Goal: Task Accomplishment & Management: Manage account settings

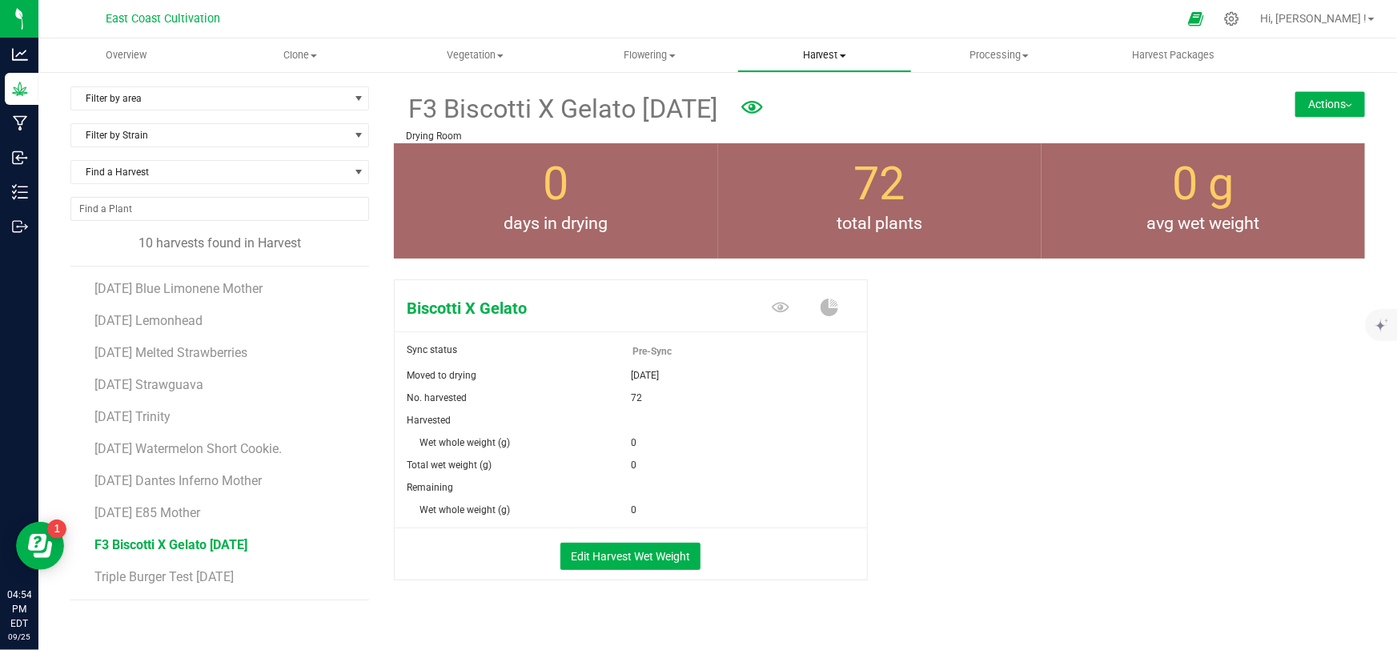
click at [834, 58] on span "Harvest" at bounding box center [824, 55] width 173 height 14
click at [800, 100] on span "Harvests" at bounding box center [782, 97] width 89 height 14
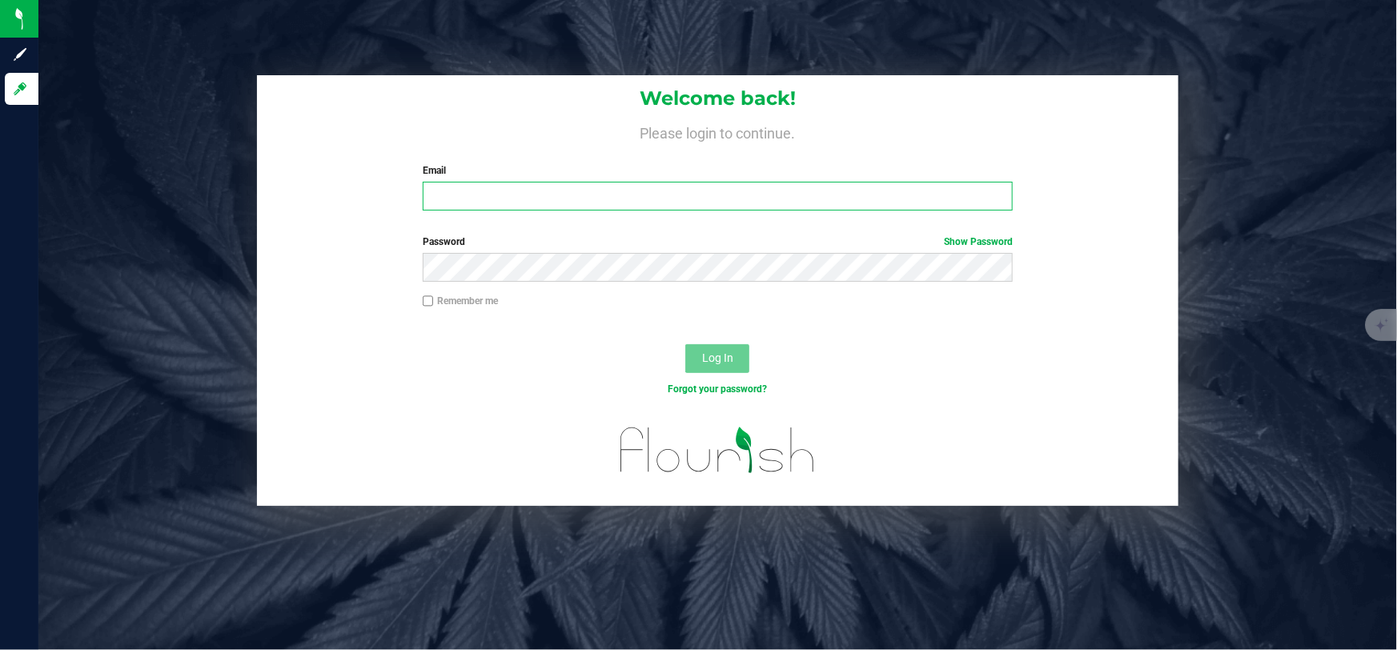
type input "[EMAIL_ADDRESS][DOMAIN_NAME]"
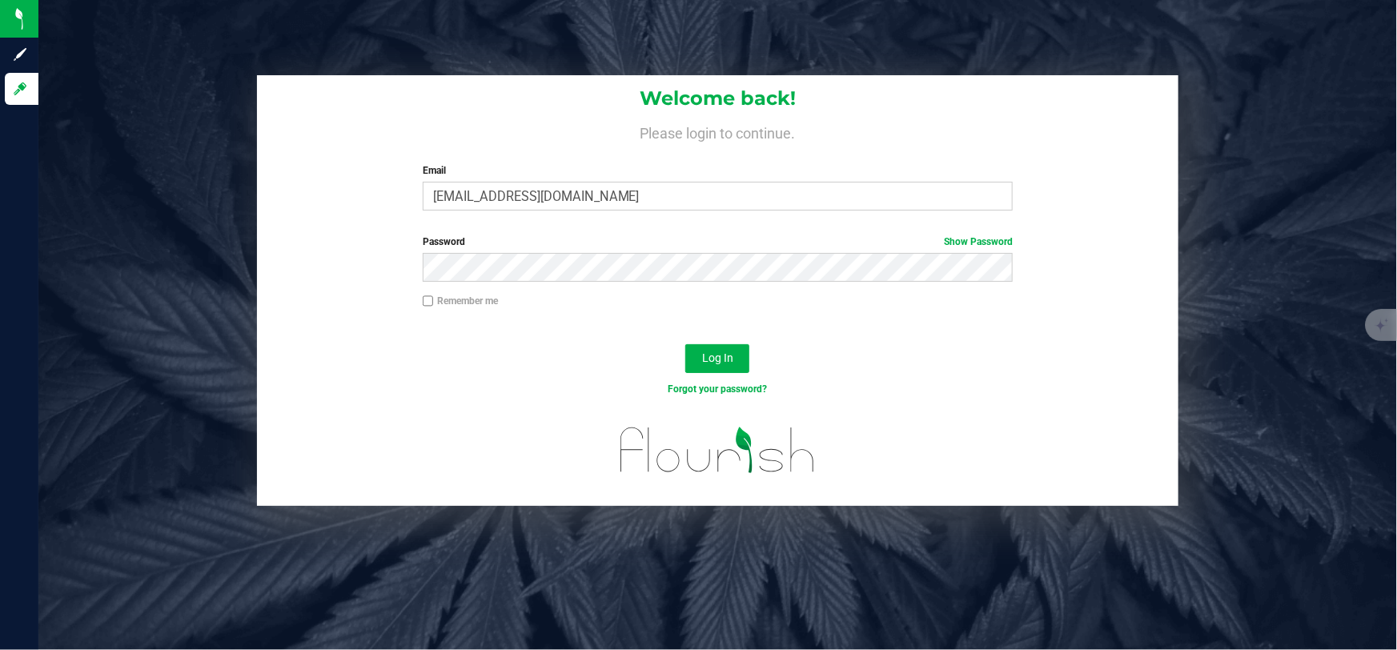
click at [905, 393] on div "Forgot your password?" at bounding box center [718, 389] width 615 height 14
click at [706, 356] on span "Log In" at bounding box center [717, 358] width 31 height 13
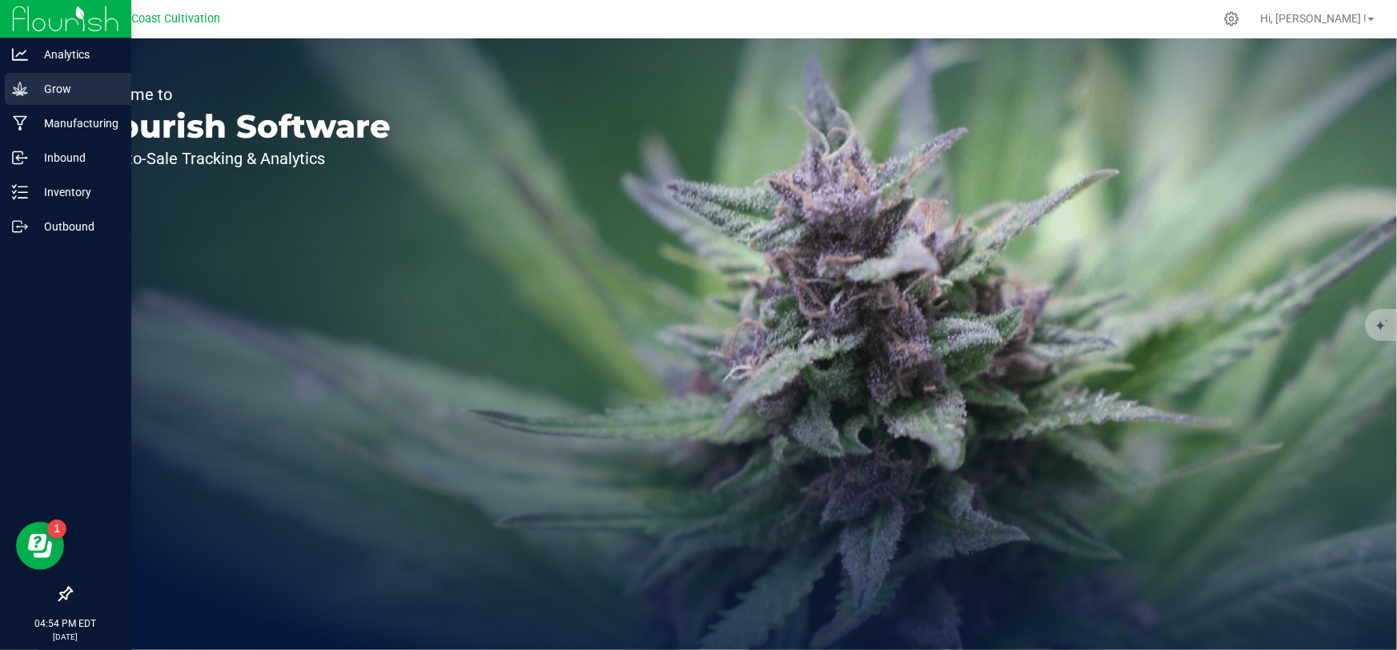
click at [38, 87] on p "Grow" at bounding box center [76, 88] width 96 height 19
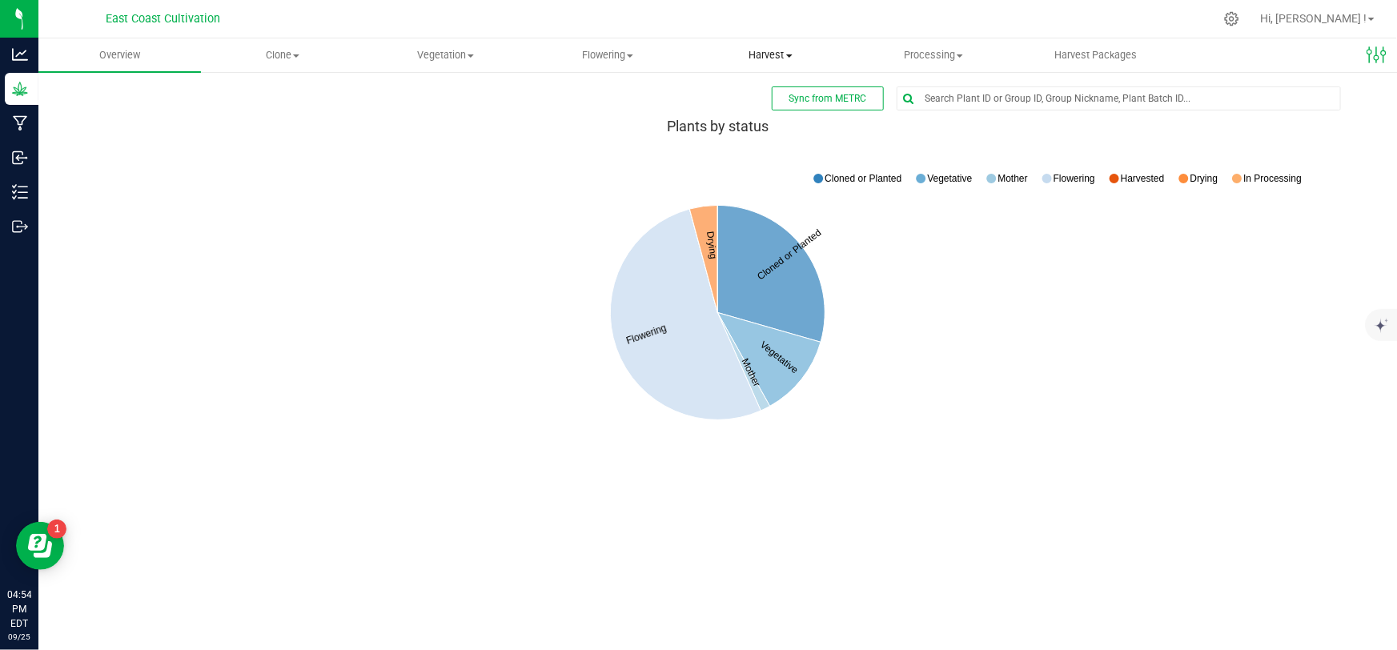
click at [754, 50] on span "Harvest" at bounding box center [770, 55] width 161 height 14
click at [613, 56] on span "Flowering" at bounding box center [608, 55] width 161 height 14
click at [612, 112] on span "Flowering groups" at bounding box center [593, 116] width 133 height 14
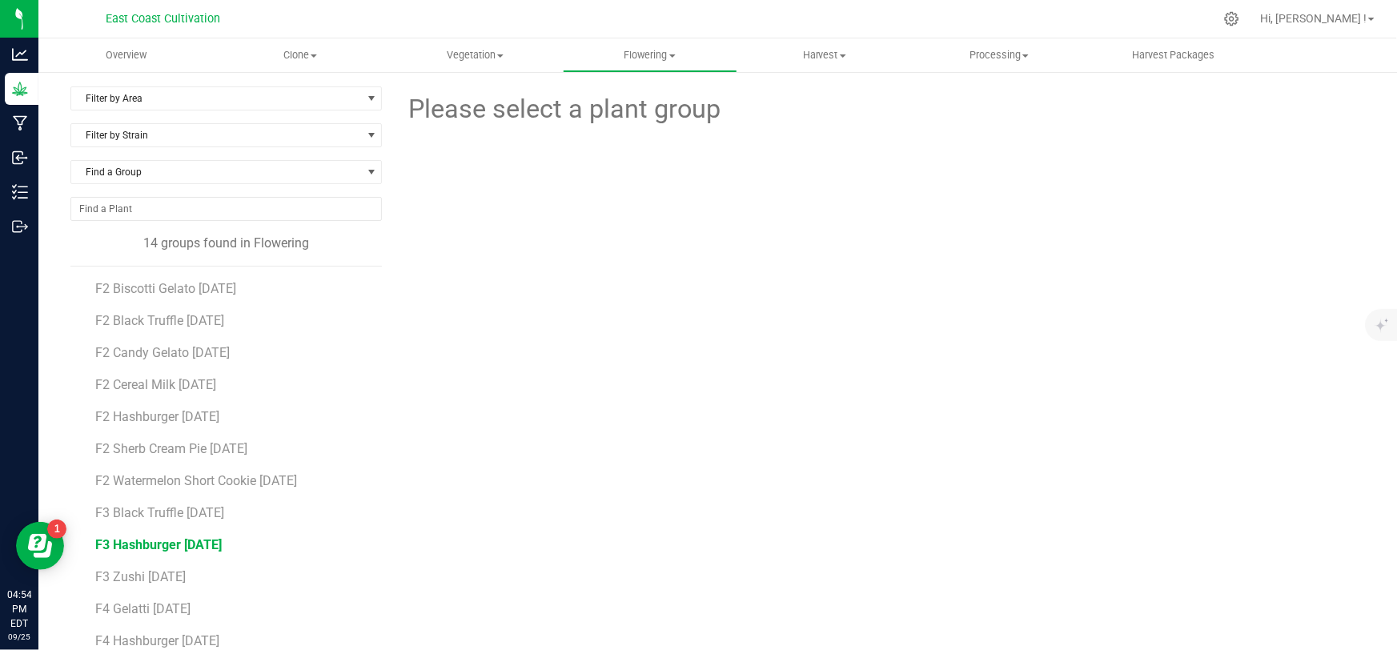
scroll to position [60, 0]
click at [147, 447] on span "F3 Black Truffle [DATE]" at bounding box center [161, 452] width 132 height 15
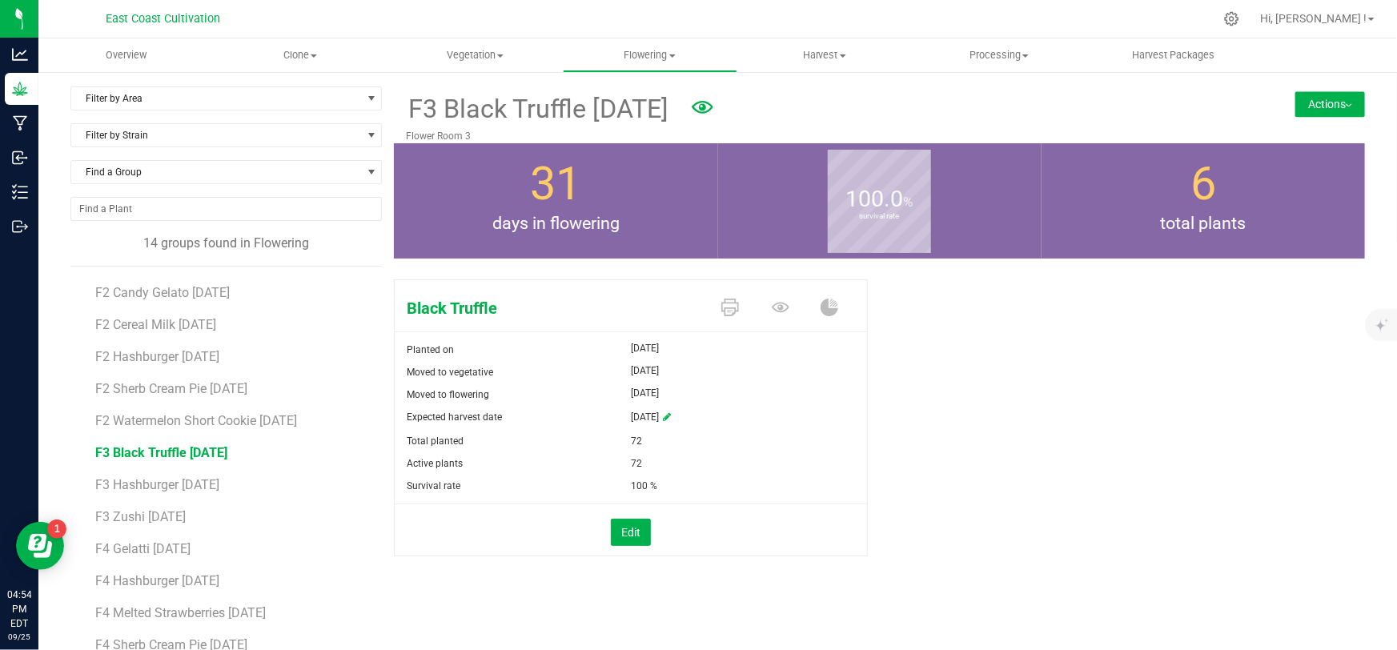
click at [1313, 103] on button "Actions" at bounding box center [1331, 104] width 70 height 26
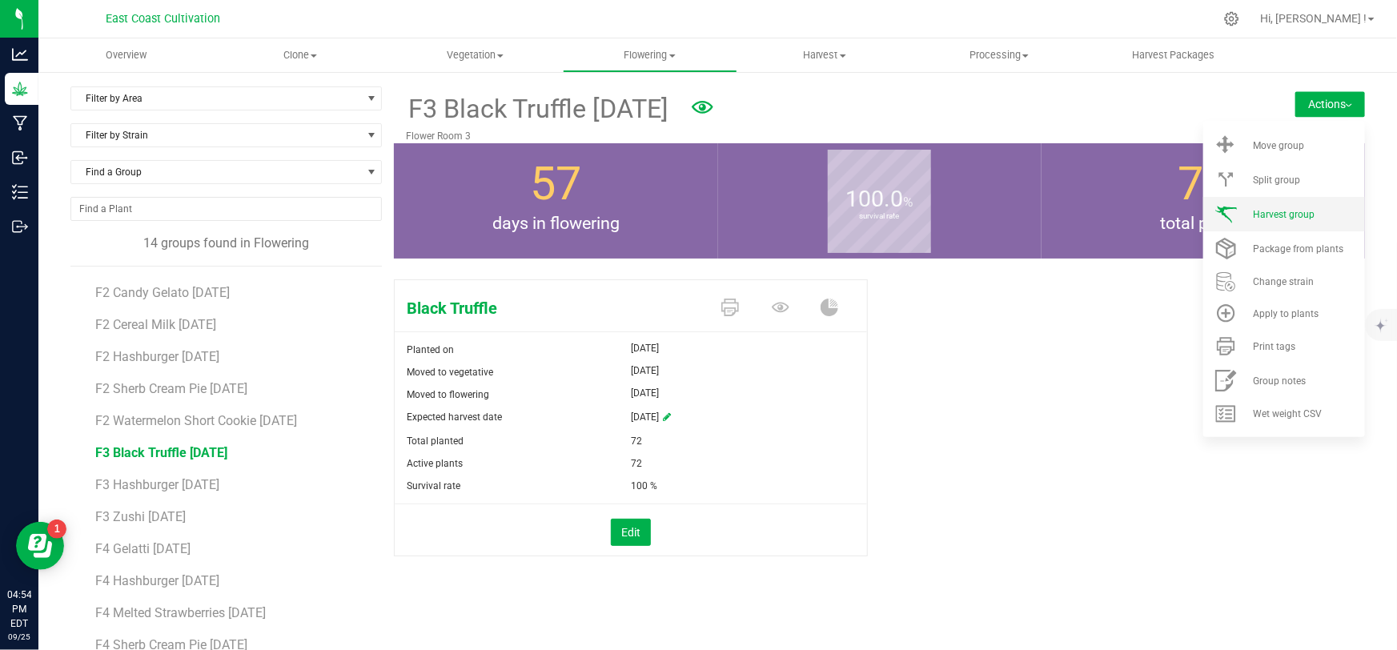
click at [1275, 214] on span "Harvest group" at bounding box center [1284, 214] width 62 height 11
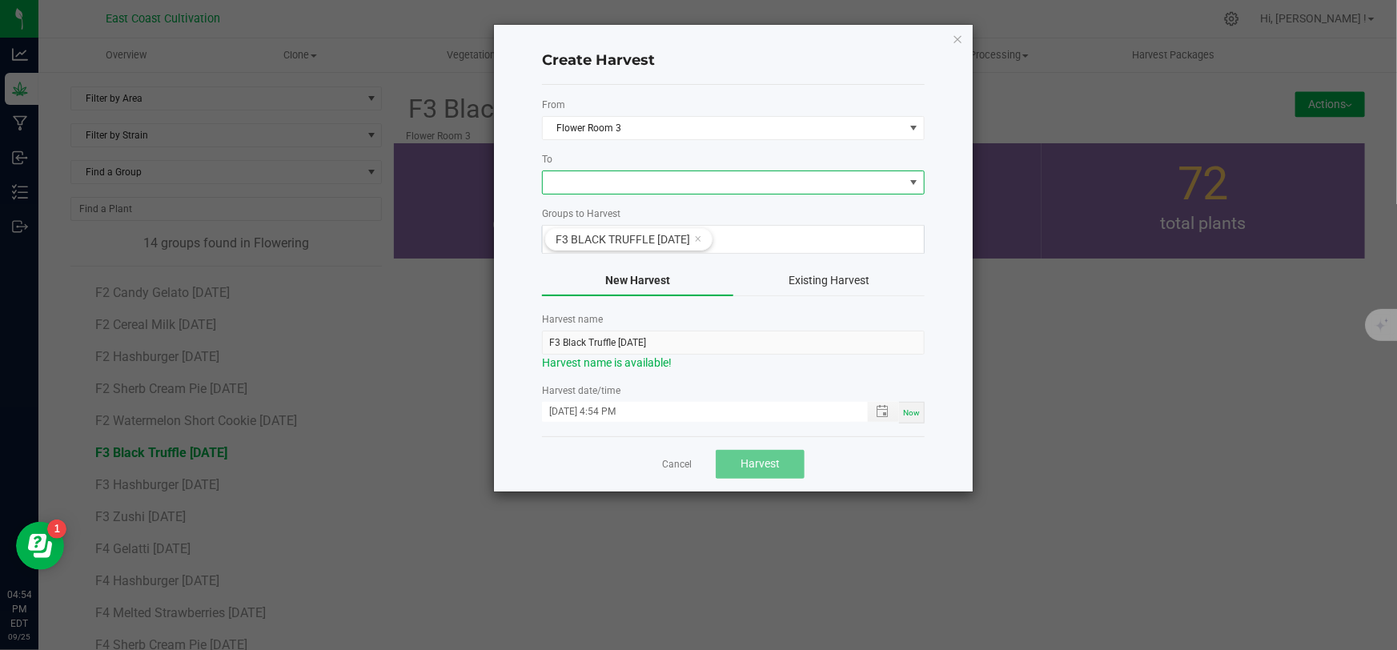
click at [655, 187] on span at bounding box center [723, 182] width 361 height 22
click at [609, 255] on li "Drying Room" at bounding box center [733, 250] width 381 height 27
click at [634, 339] on input "F3 Black Truffle [DATE]" at bounding box center [733, 343] width 383 height 24
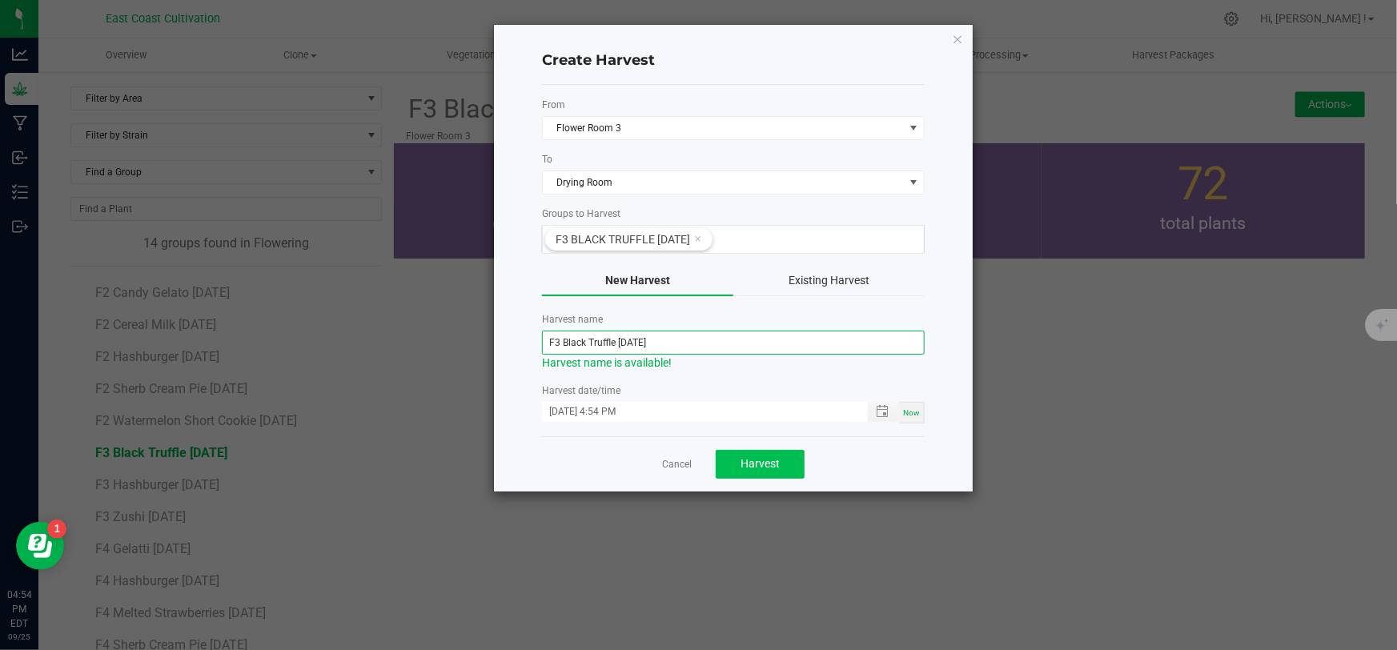
type input "F3 Black Truffle [DATE]"
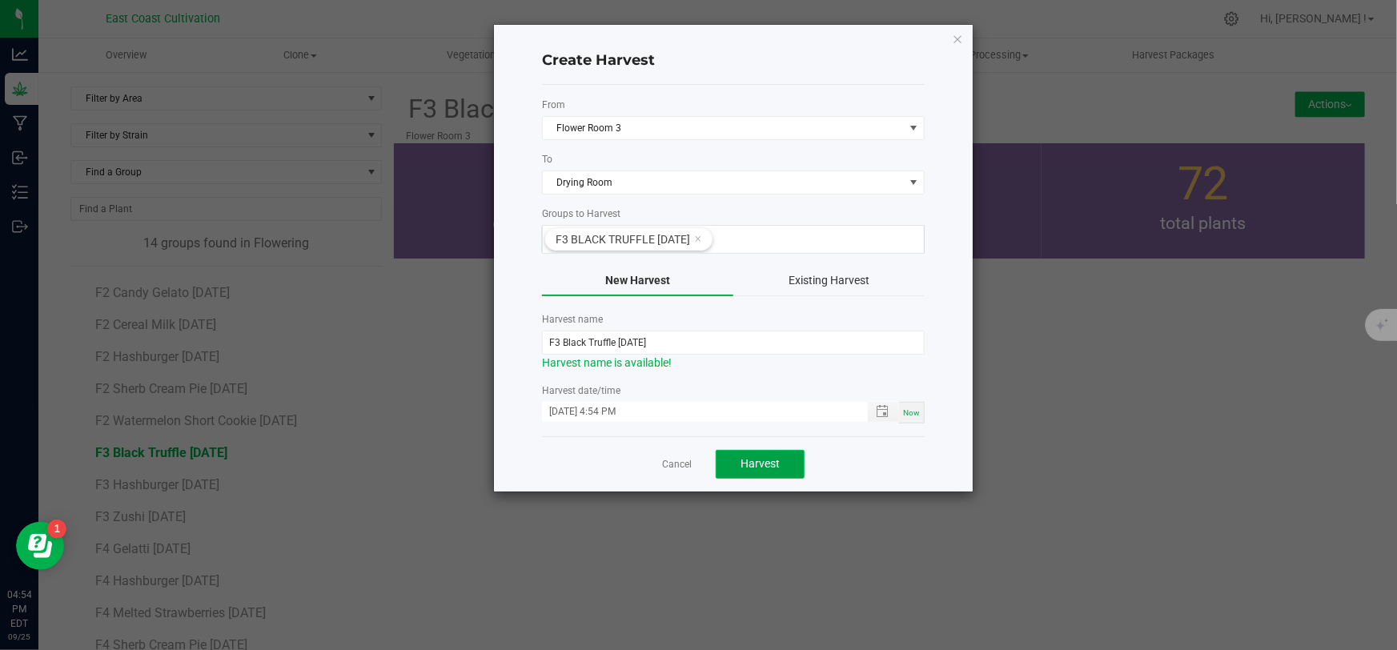
click at [756, 464] on span "Harvest" at bounding box center [760, 463] width 39 height 13
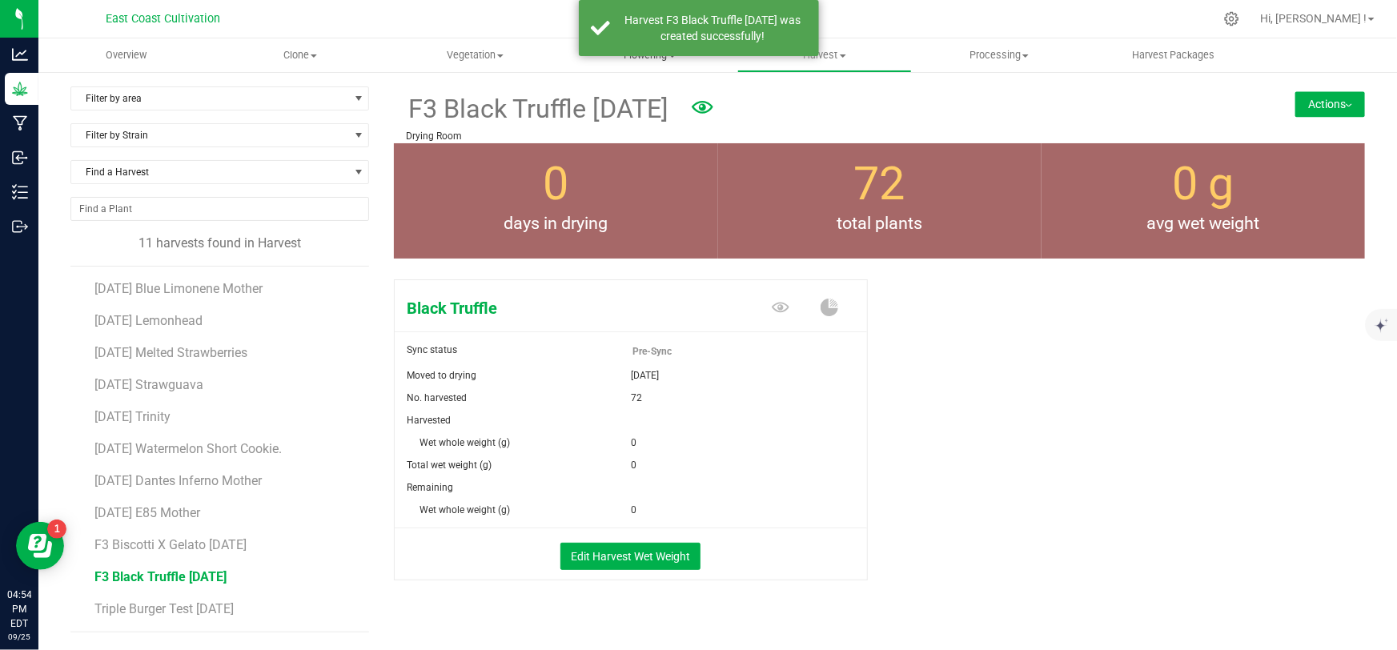
click at [659, 57] on span "Flowering" at bounding box center [650, 55] width 173 height 14
click at [634, 114] on span "Flowering groups" at bounding box center [629, 116] width 133 height 14
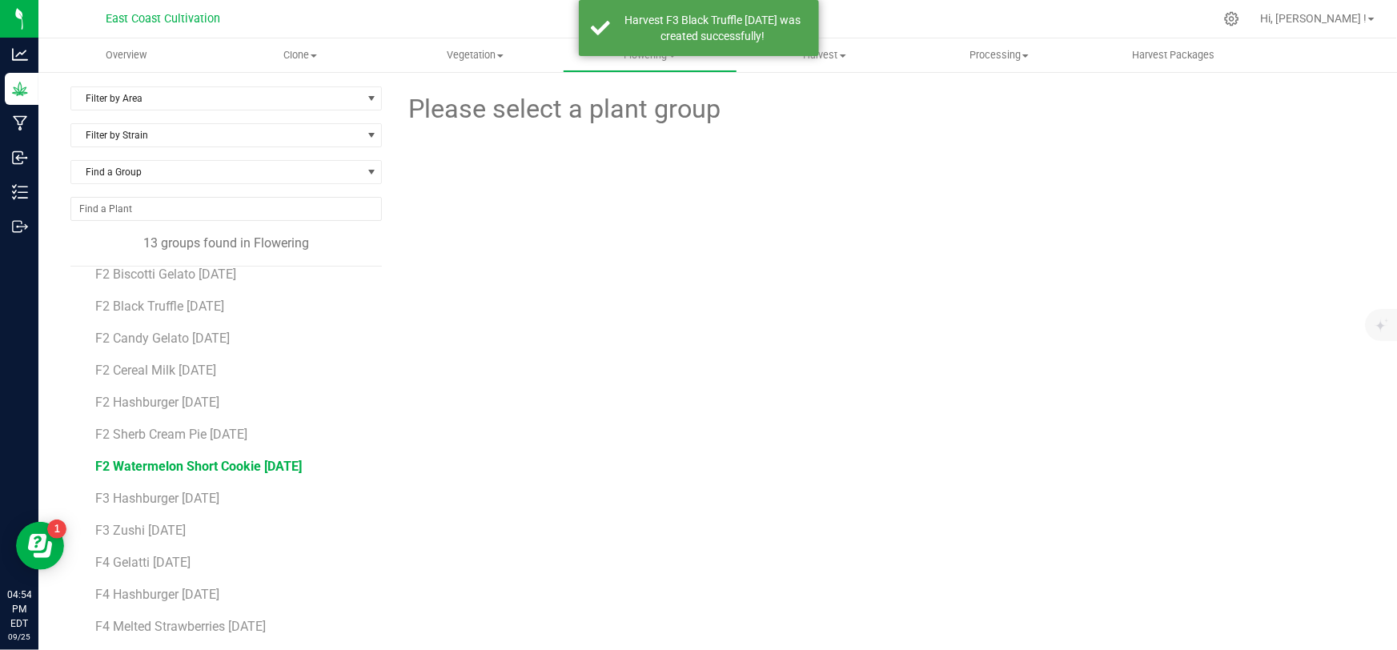
scroll to position [28, 0]
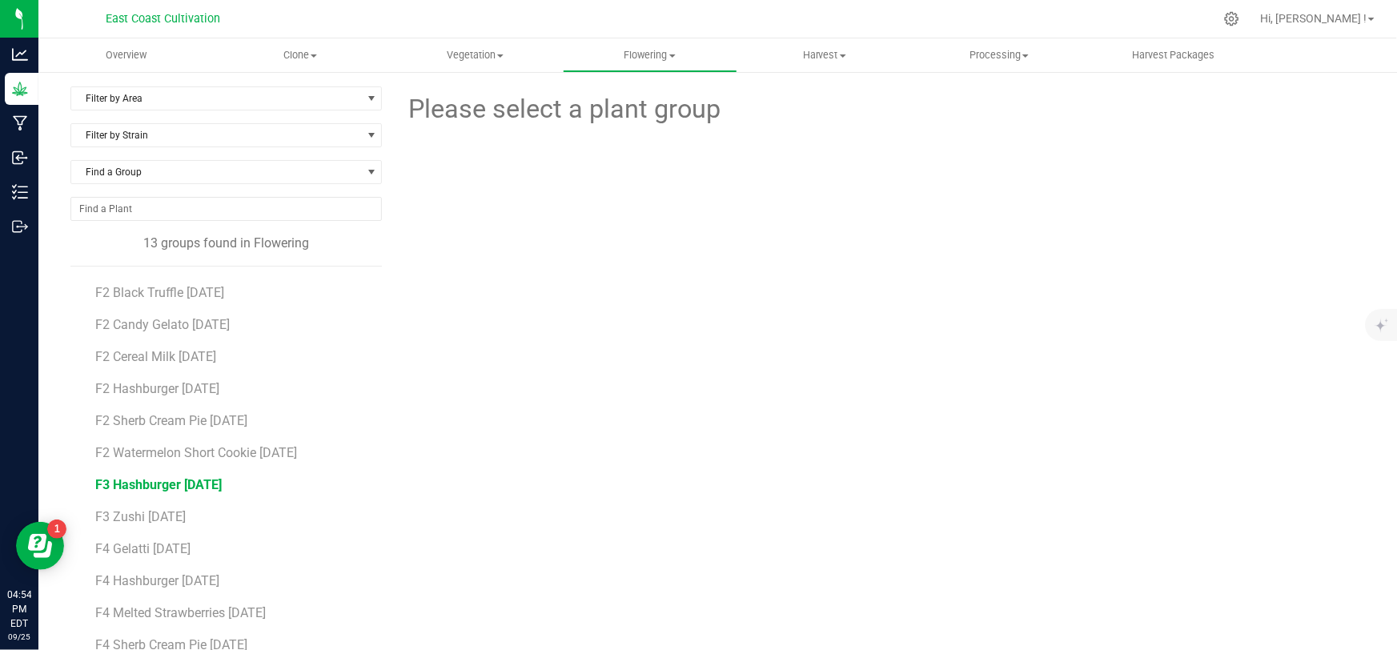
click at [151, 482] on span "F3 Hashburger [DATE]" at bounding box center [158, 484] width 127 height 15
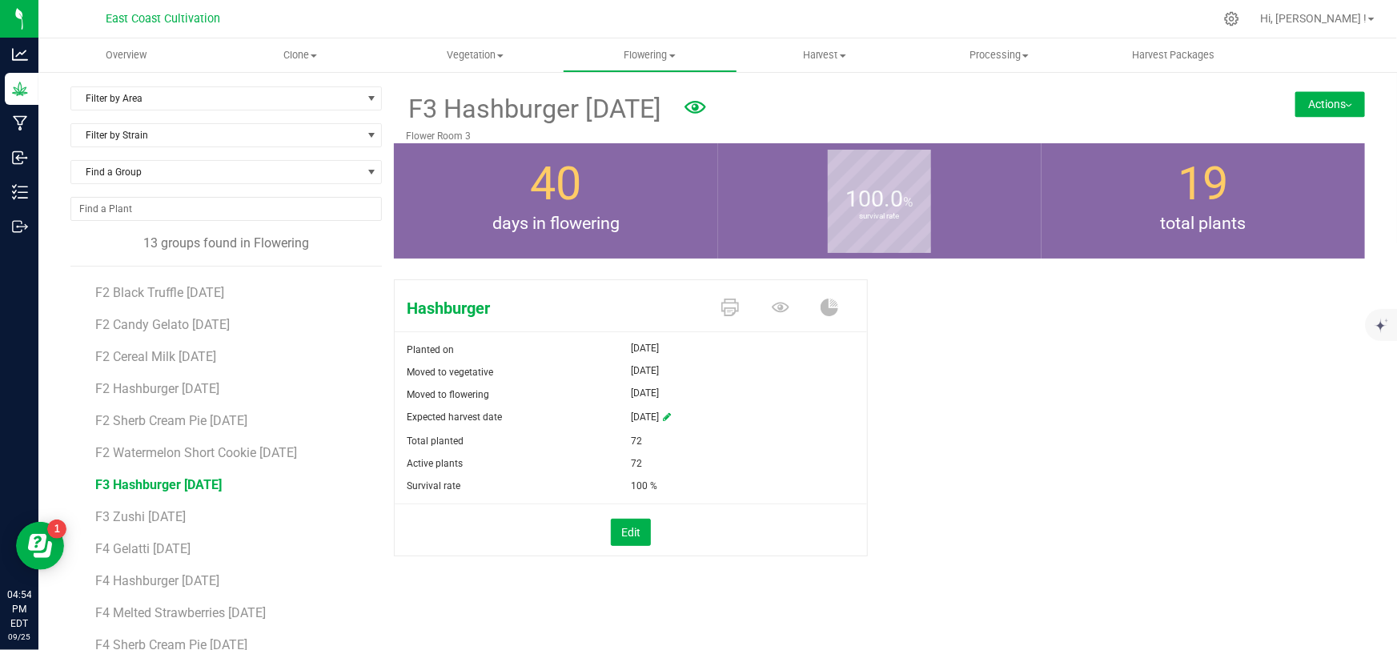
click at [1313, 102] on button "Actions" at bounding box center [1331, 104] width 70 height 26
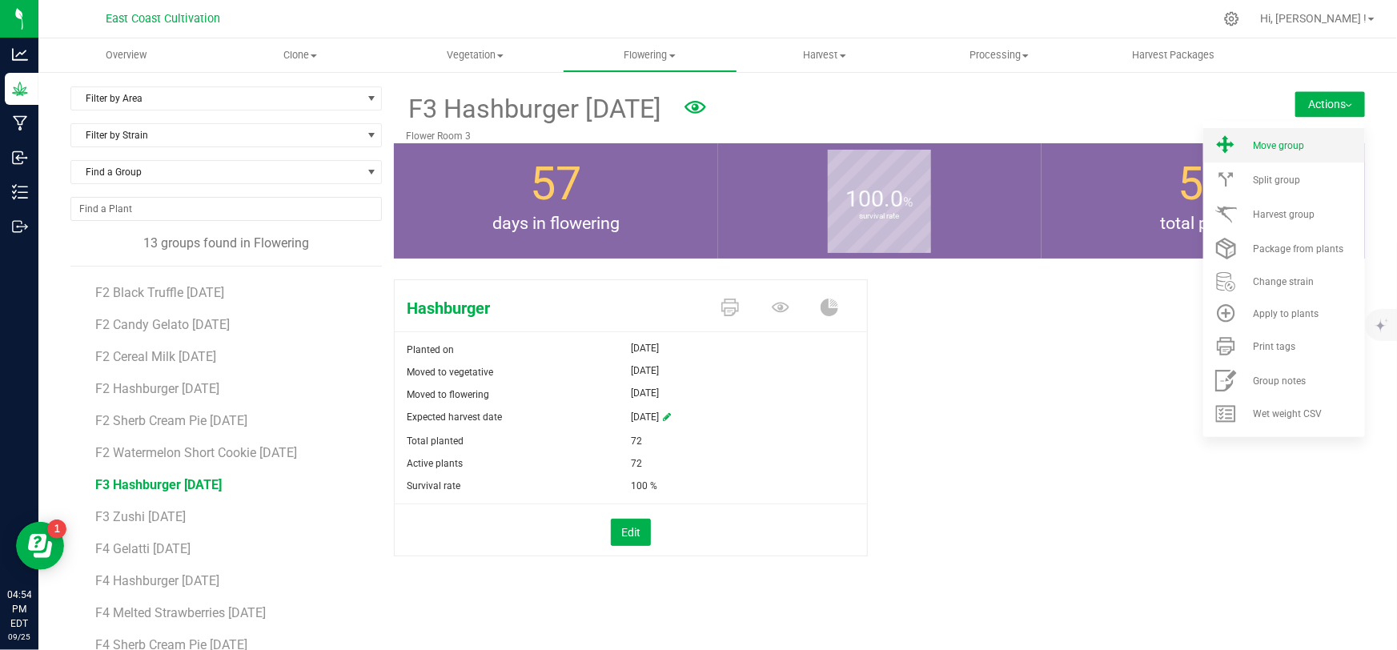
click at [1283, 149] on span "Move group" at bounding box center [1278, 145] width 51 height 11
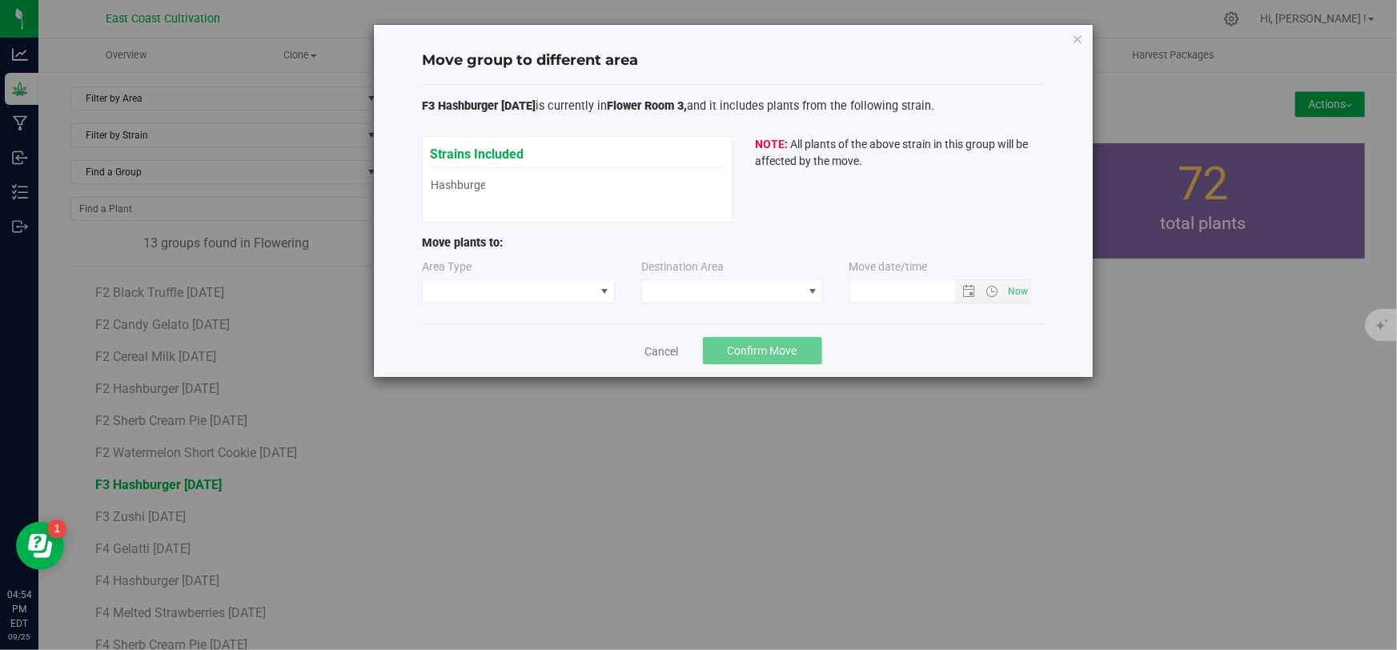
type input "[DATE] 4:54 PM"
click at [555, 296] on span at bounding box center [509, 291] width 172 height 22
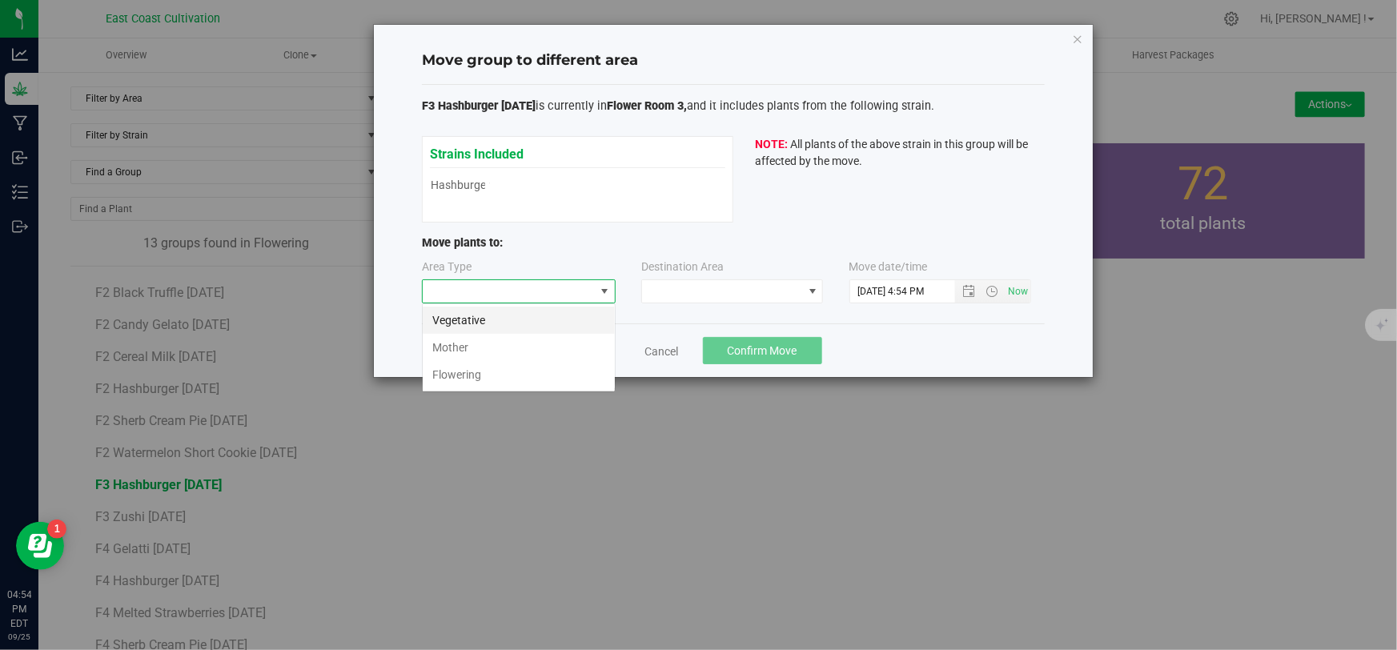
scroll to position [24, 193]
click at [674, 353] on link "Cancel" at bounding box center [662, 352] width 34 height 16
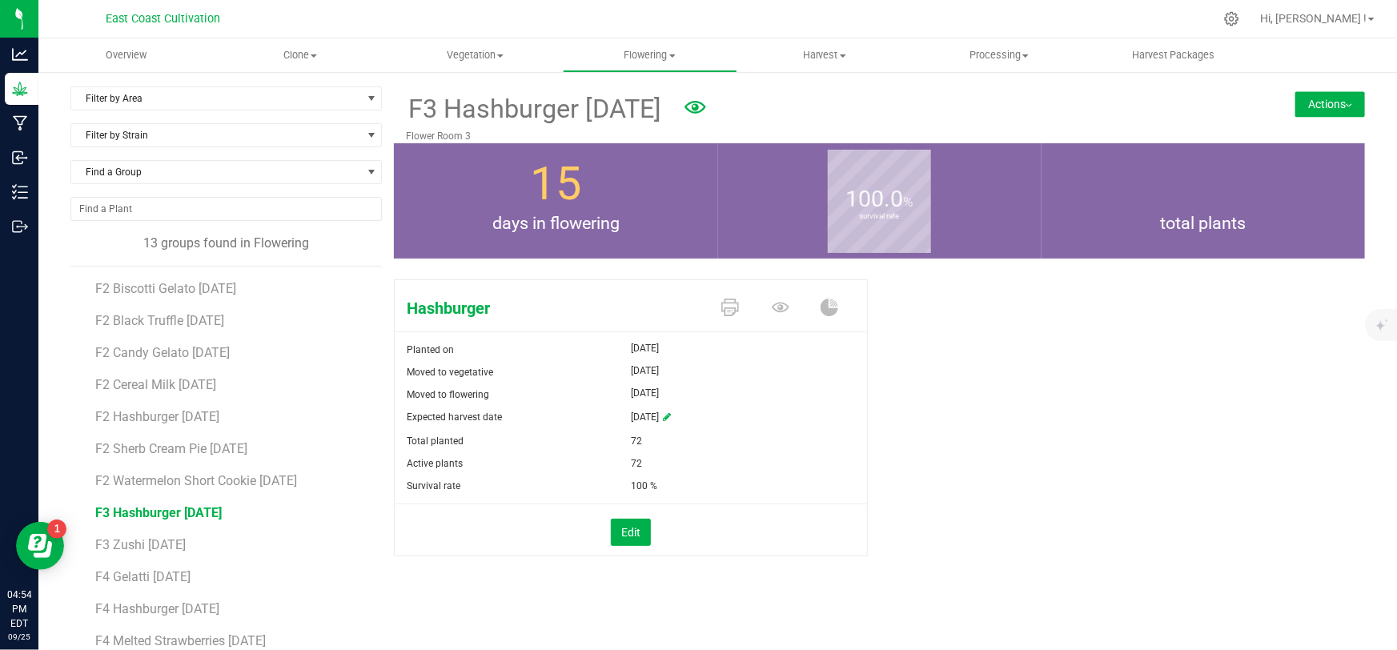
click at [1321, 103] on button "Actions" at bounding box center [1331, 104] width 70 height 26
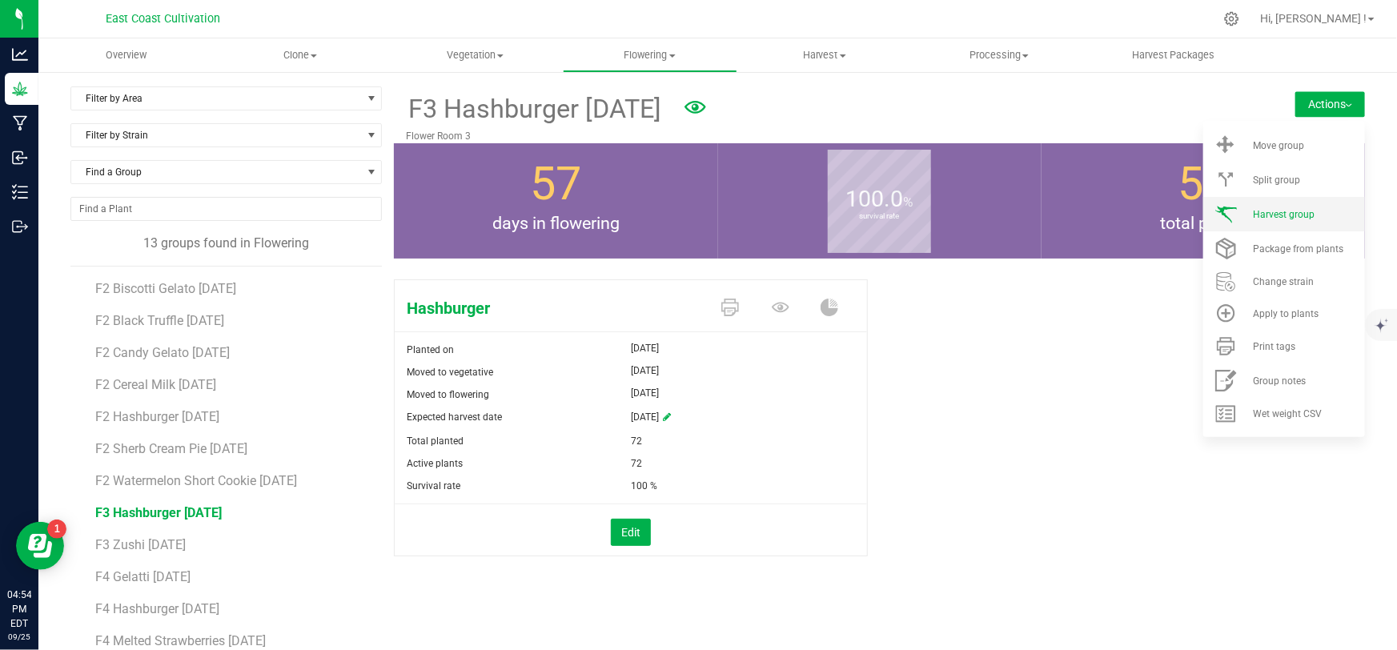
click at [1284, 215] on span "Harvest group" at bounding box center [1284, 214] width 62 height 11
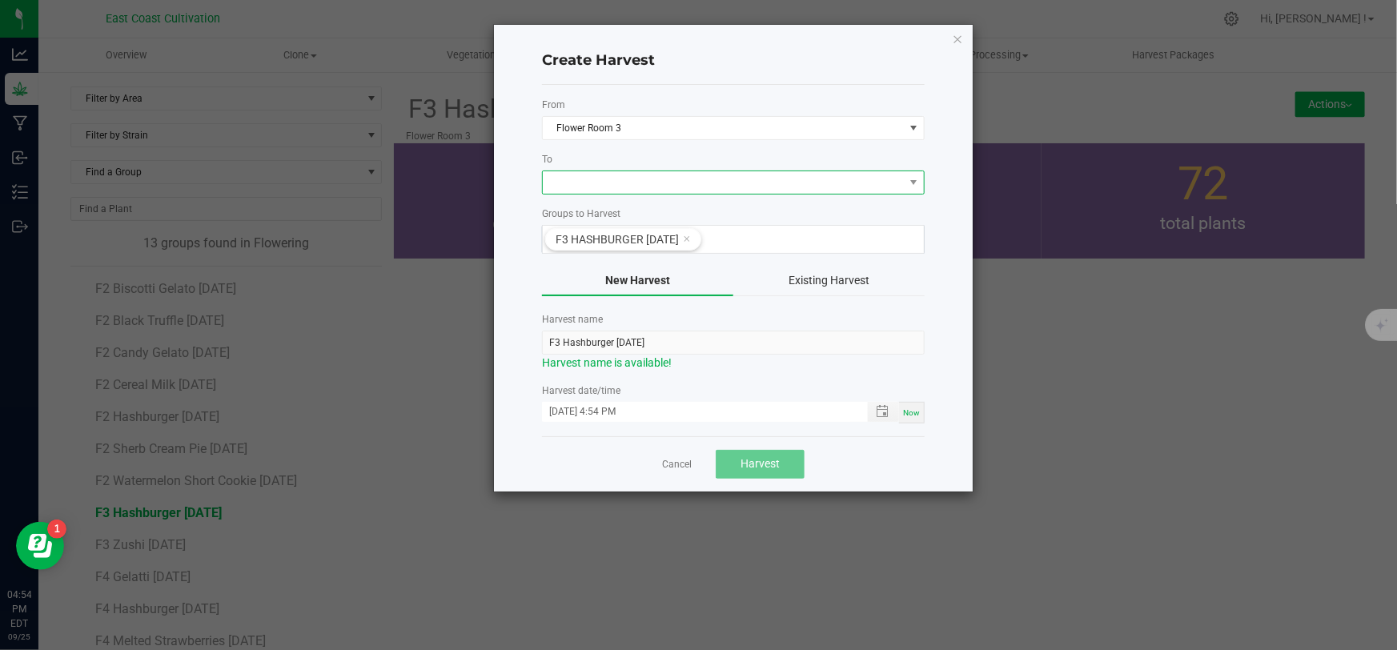
click at [553, 184] on span at bounding box center [723, 182] width 361 height 22
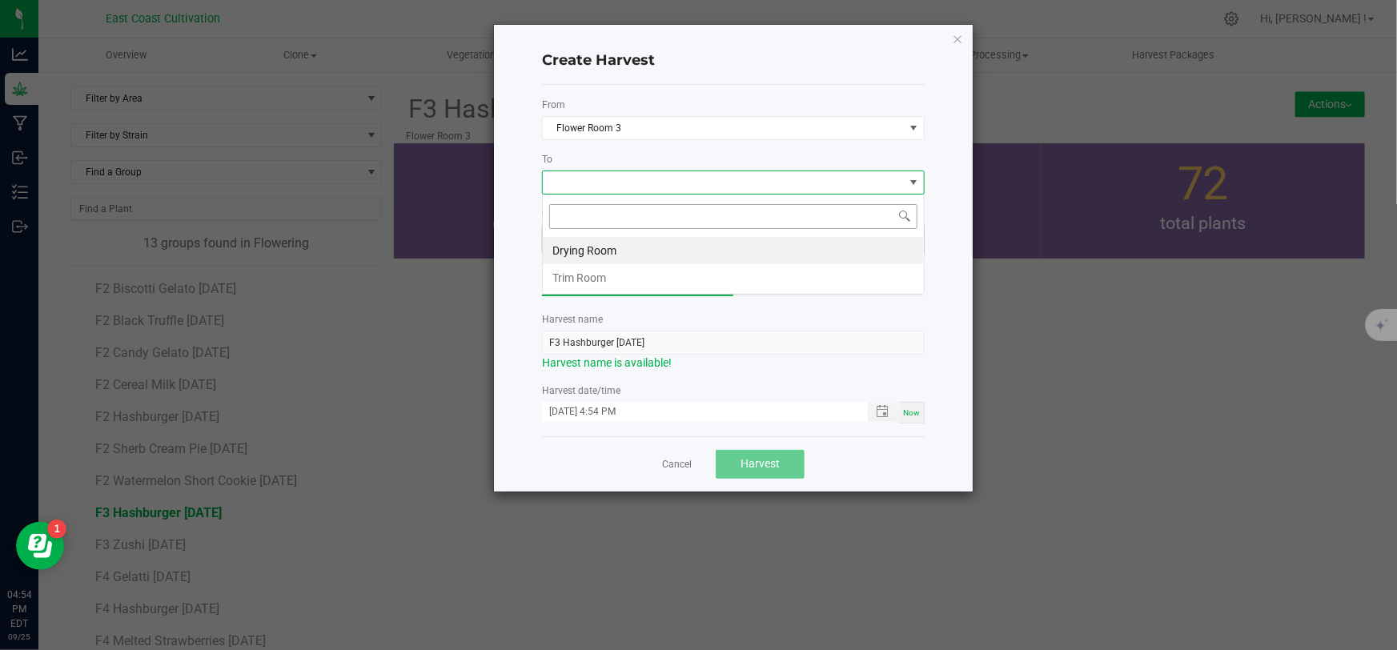
scroll to position [24, 383]
click at [593, 246] on li "Drying Room" at bounding box center [733, 250] width 381 height 27
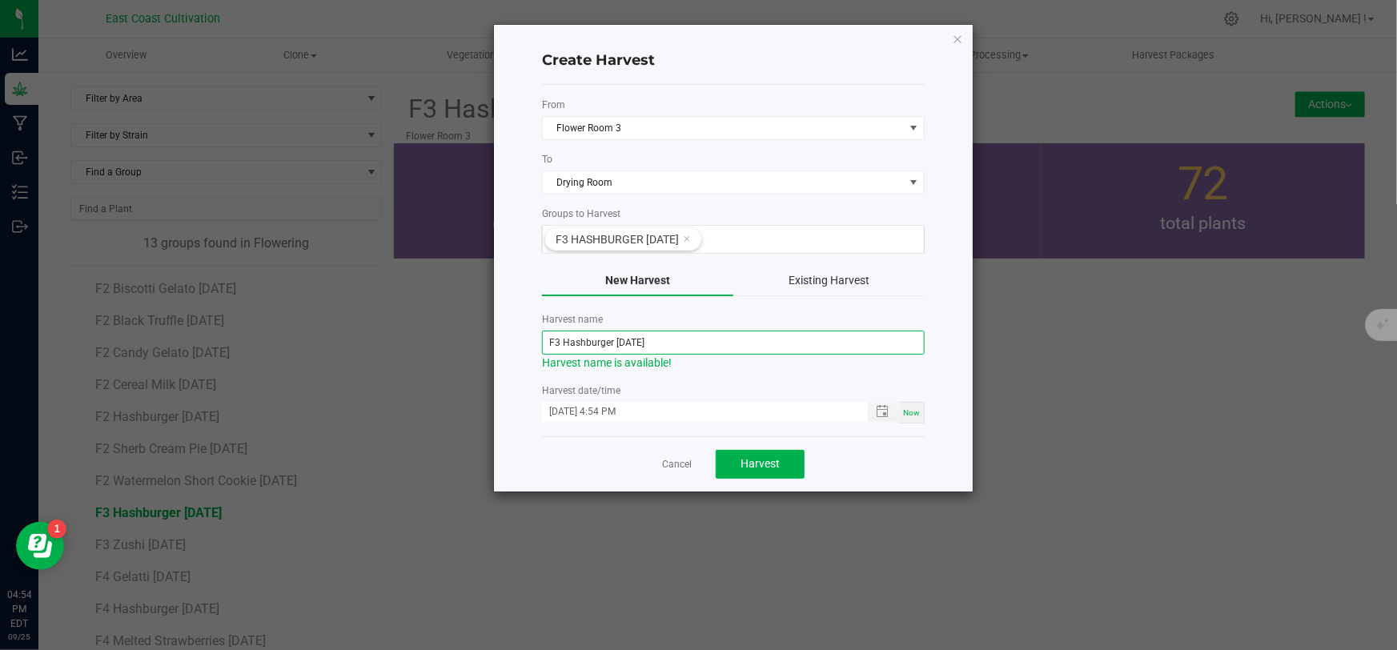
click at [633, 344] on input "F3 Hashburger [DATE]" at bounding box center [733, 343] width 383 height 24
type input "F3 Hashburger [DATE]"
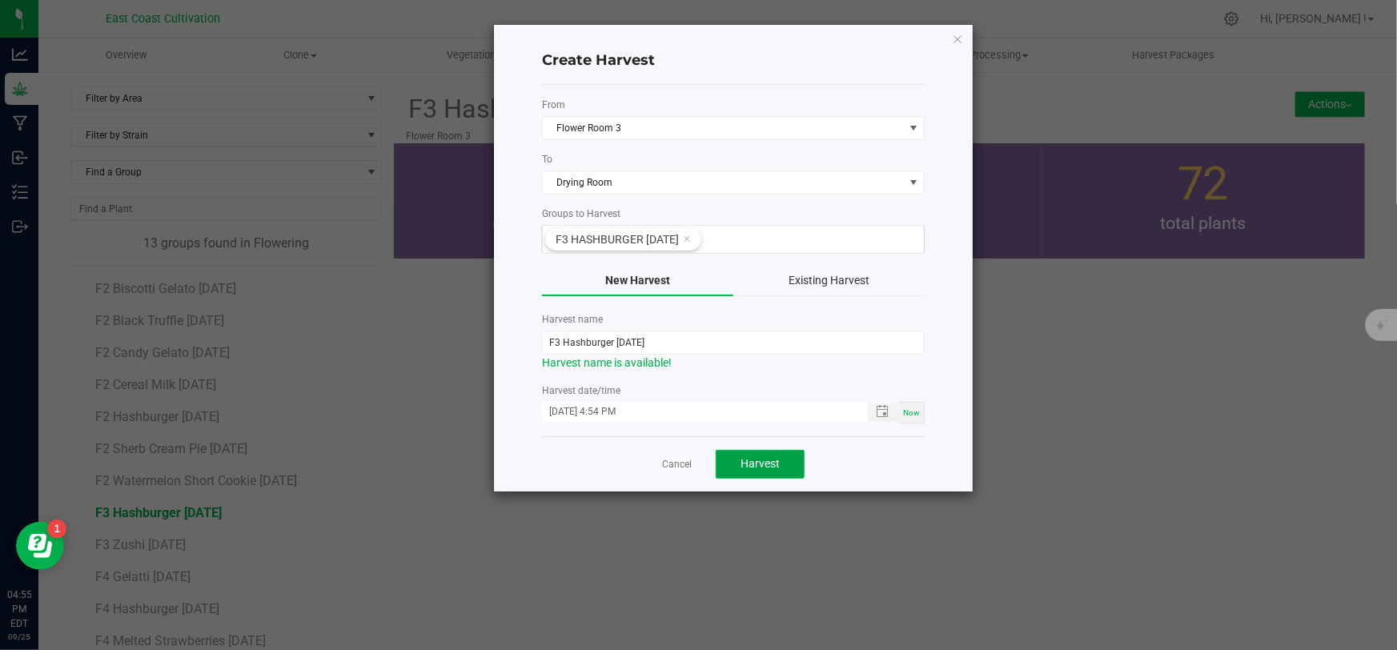
click at [767, 465] on span "Harvest" at bounding box center [760, 463] width 39 height 13
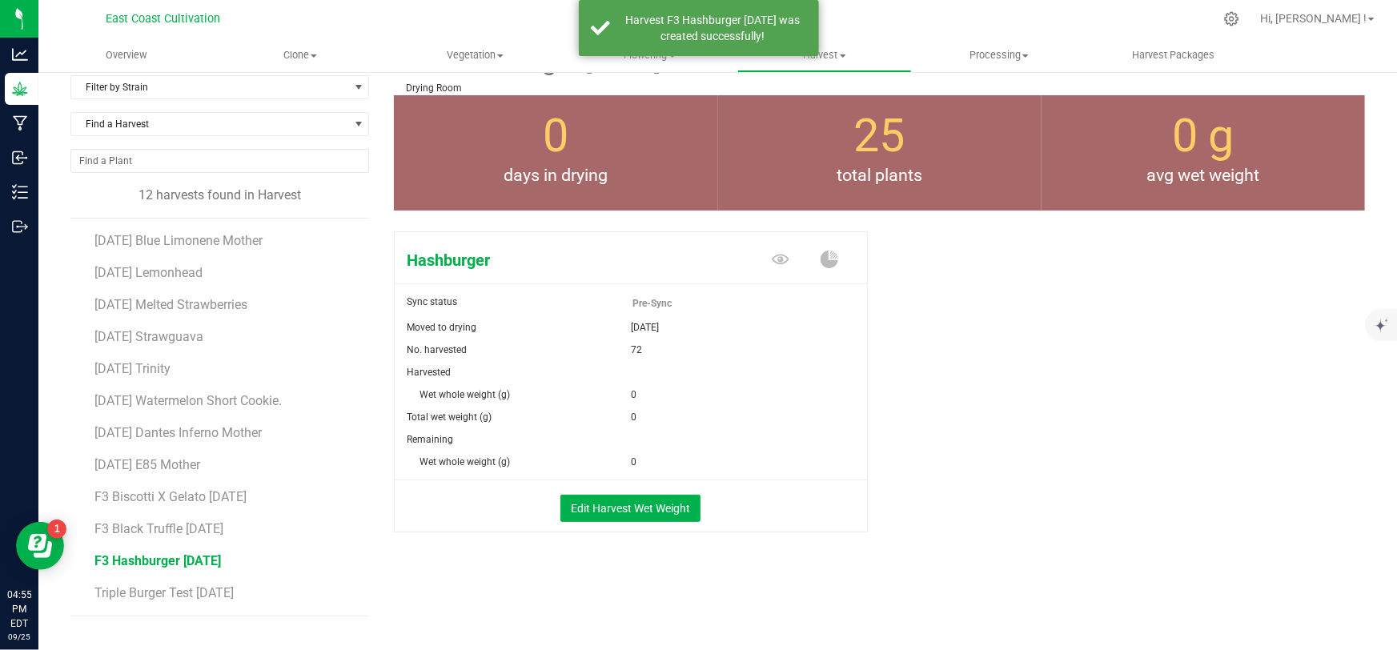
scroll to position [78, 0]
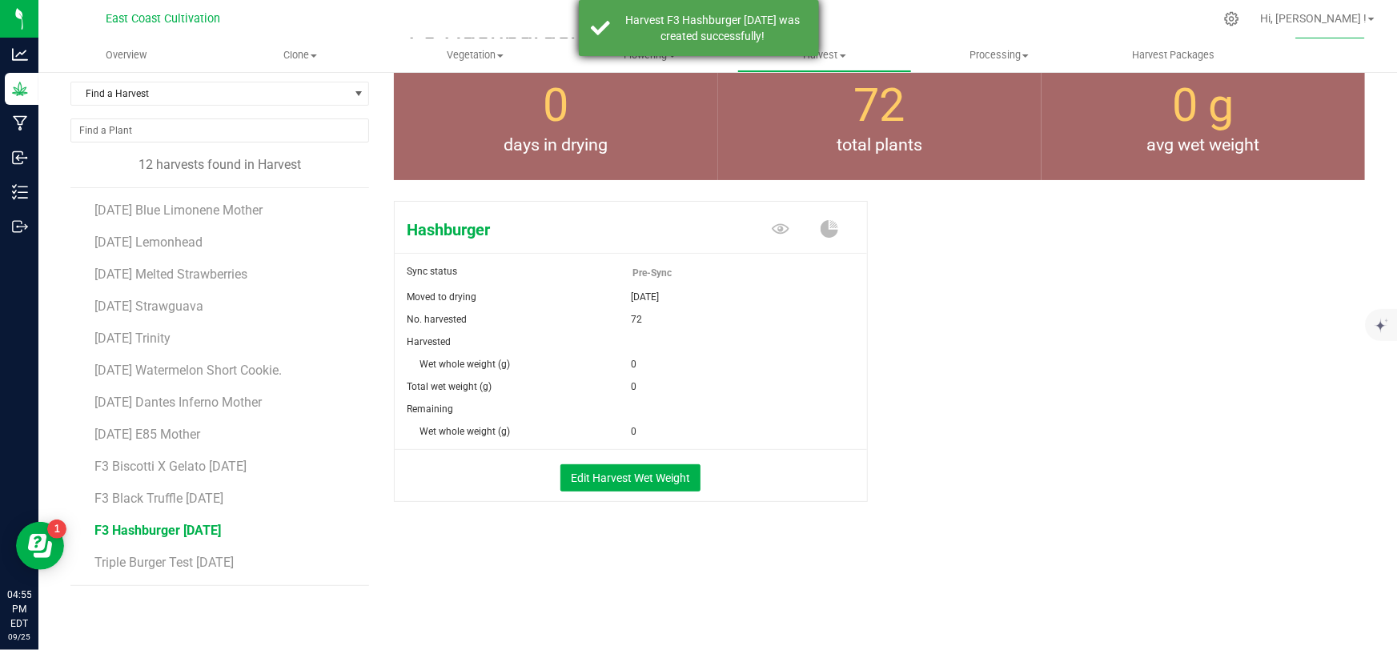
click at [694, 18] on div "Harvest F3 Hashburger [DATE] was created successfully!" at bounding box center [713, 28] width 188 height 32
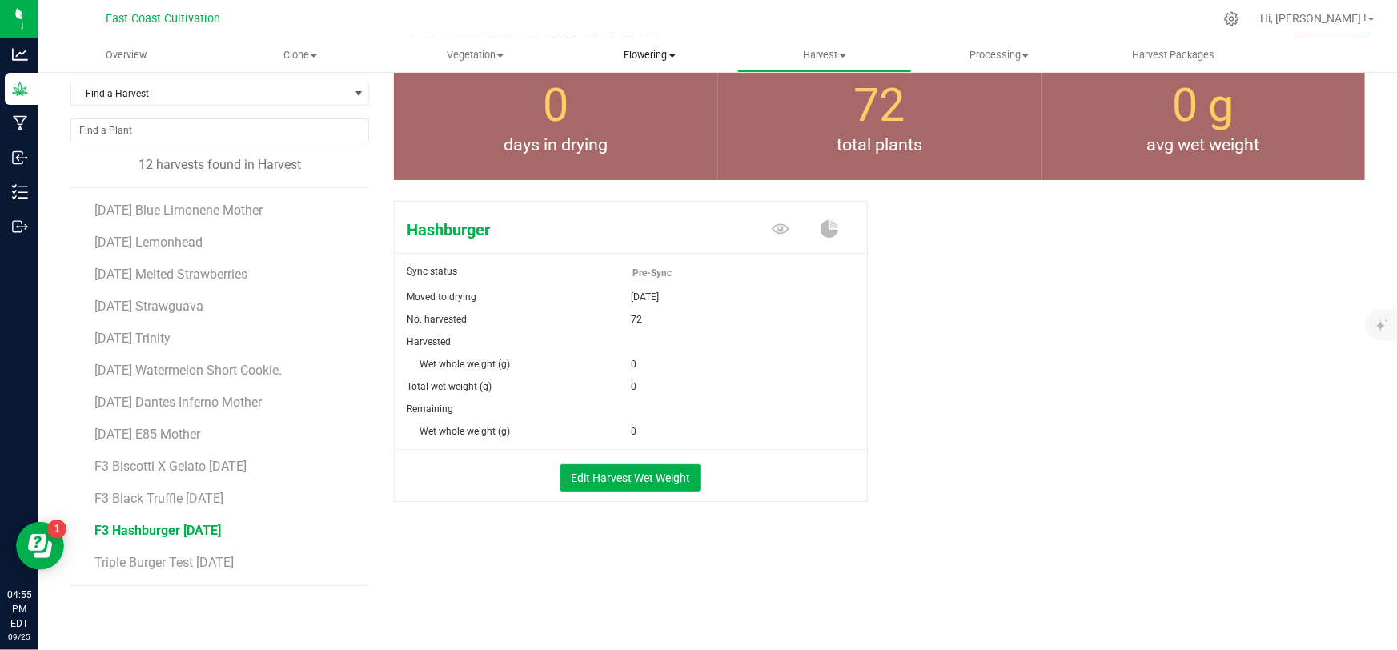
click at [657, 50] on span "Flowering" at bounding box center [650, 55] width 173 height 14
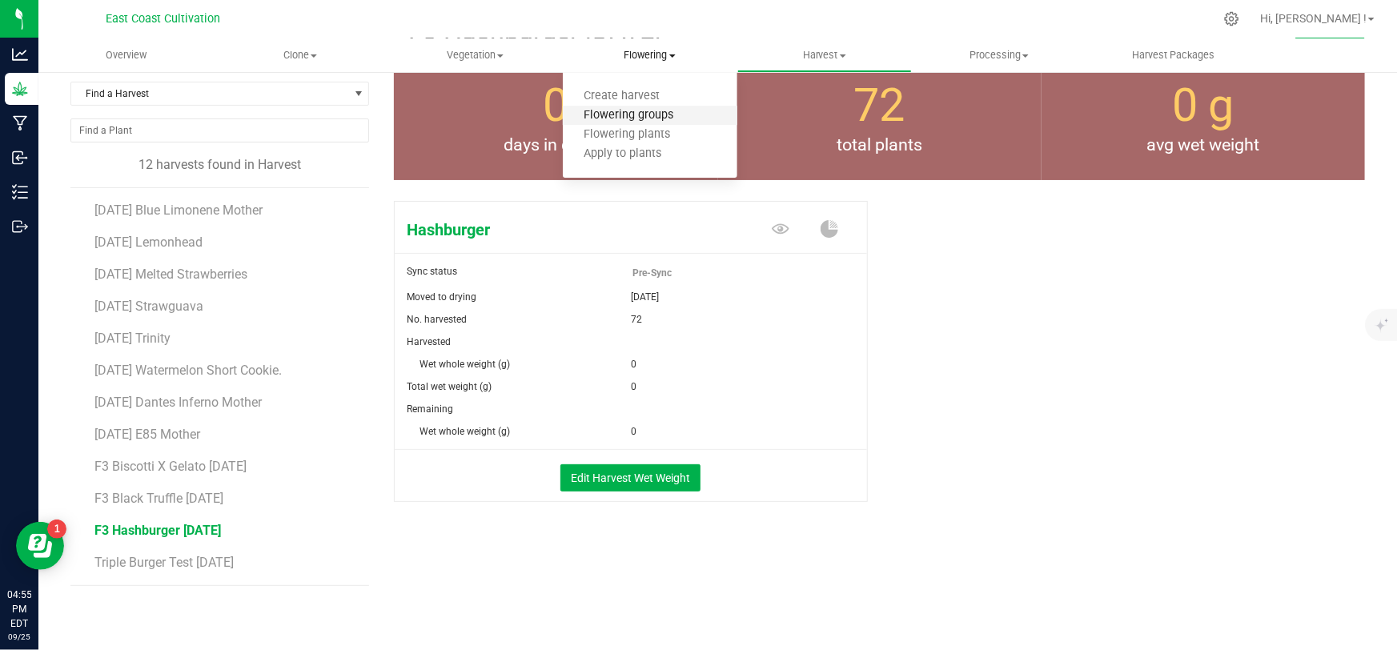
click at [631, 115] on span "Flowering groups" at bounding box center [629, 116] width 133 height 14
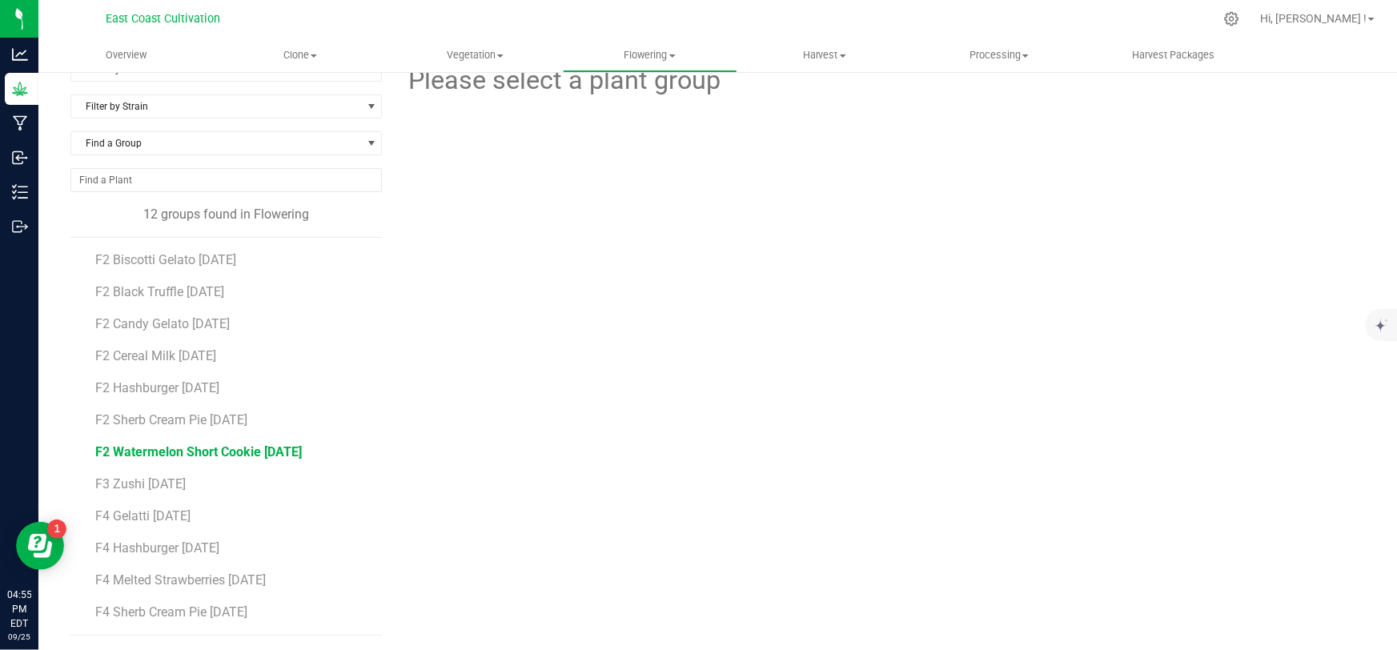
scroll to position [30, 0]
click at [137, 481] on span "F3 Zushi [DATE]" at bounding box center [140, 483] width 90 height 15
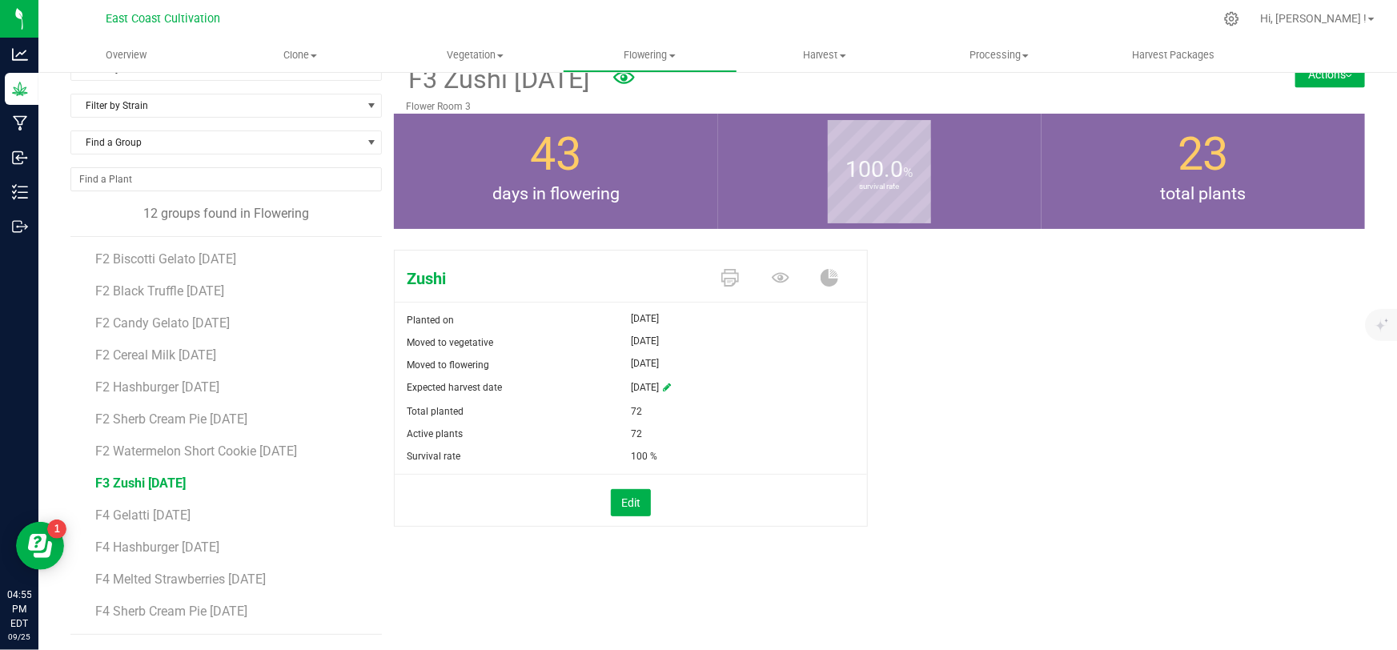
click at [1302, 81] on button "Actions" at bounding box center [1331, 75] width 70 height 26
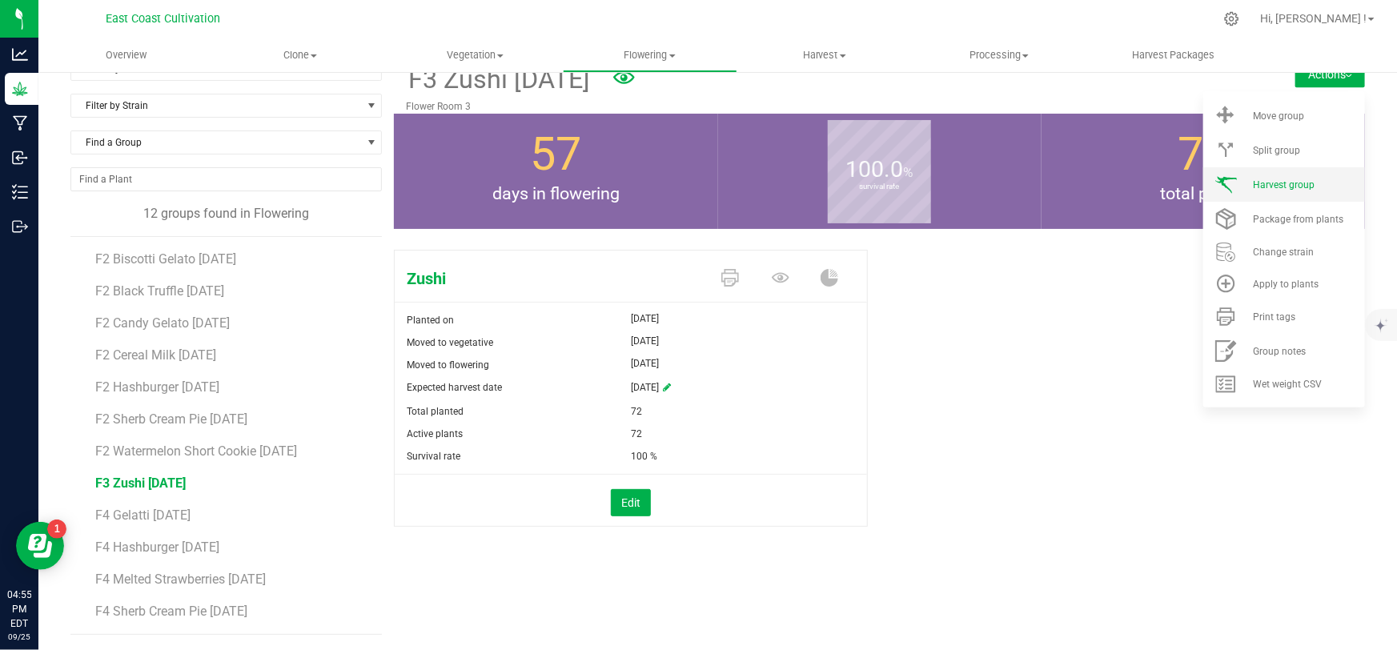
click at [1285, 184] on span "Harvest group" at bounding box center [1284, 184] width 62 height 11
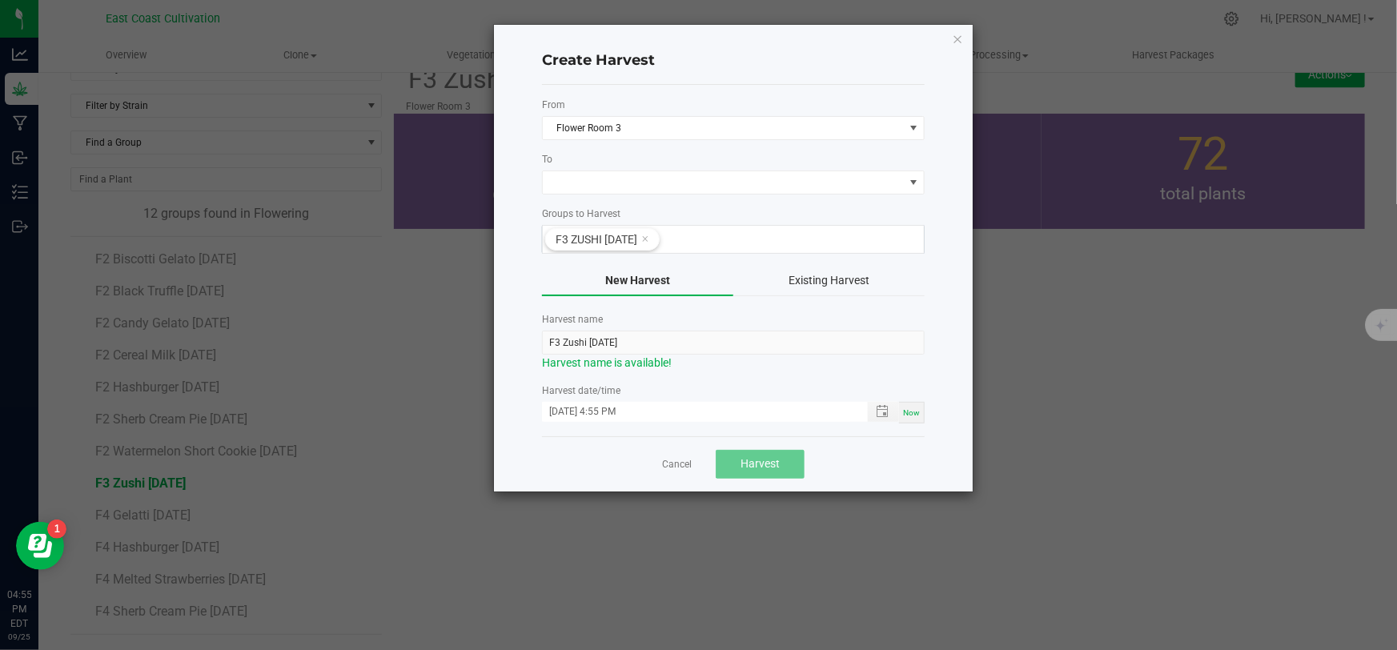
click at [627, 168] on div "To" at bounding box center [733, 173] width 383 height 42
click at [624, 183] on span at bounding box center [723, 182] width 361 height 22
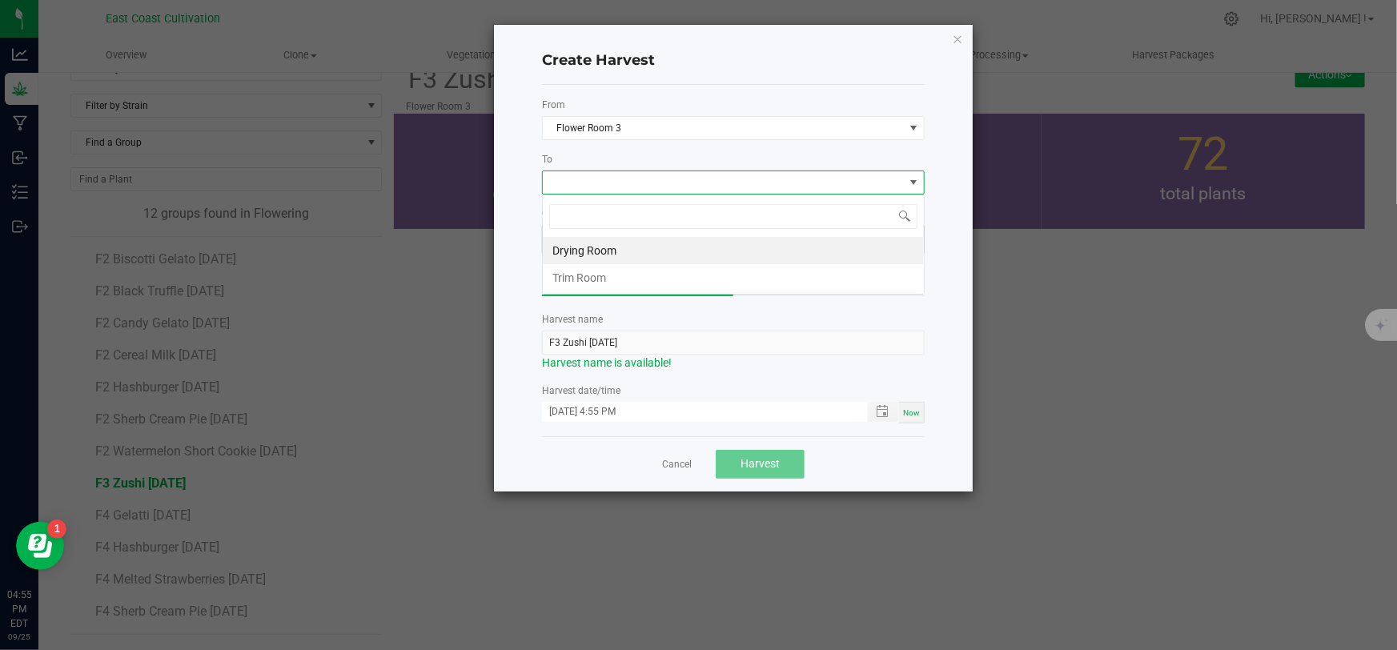
scroll to position [24, 383]
click at [593, 248] on li "Drying Room" at bounding box center [733, 250] width 381 height 27
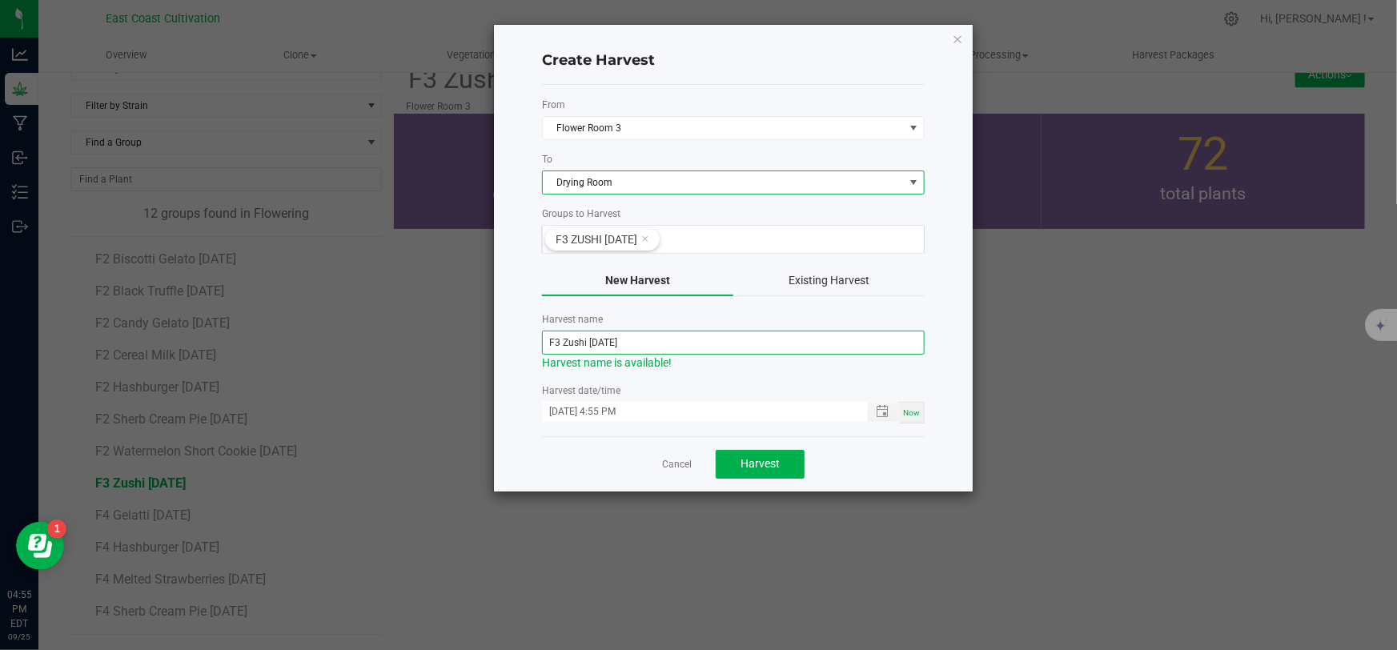
click at [609, 338] on input "F3 Zushi [DATE]" at bounding box center [733, 343] width 383 height 24
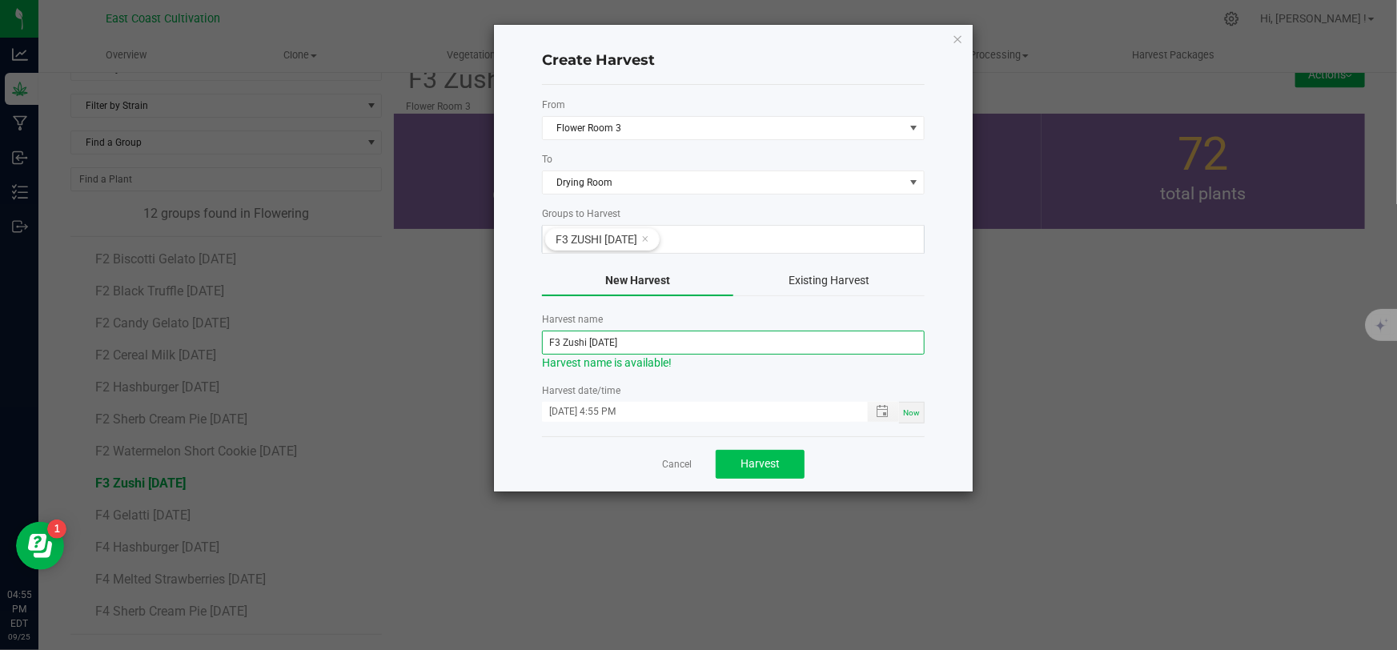
type input "F3 Zushi [DATE]"
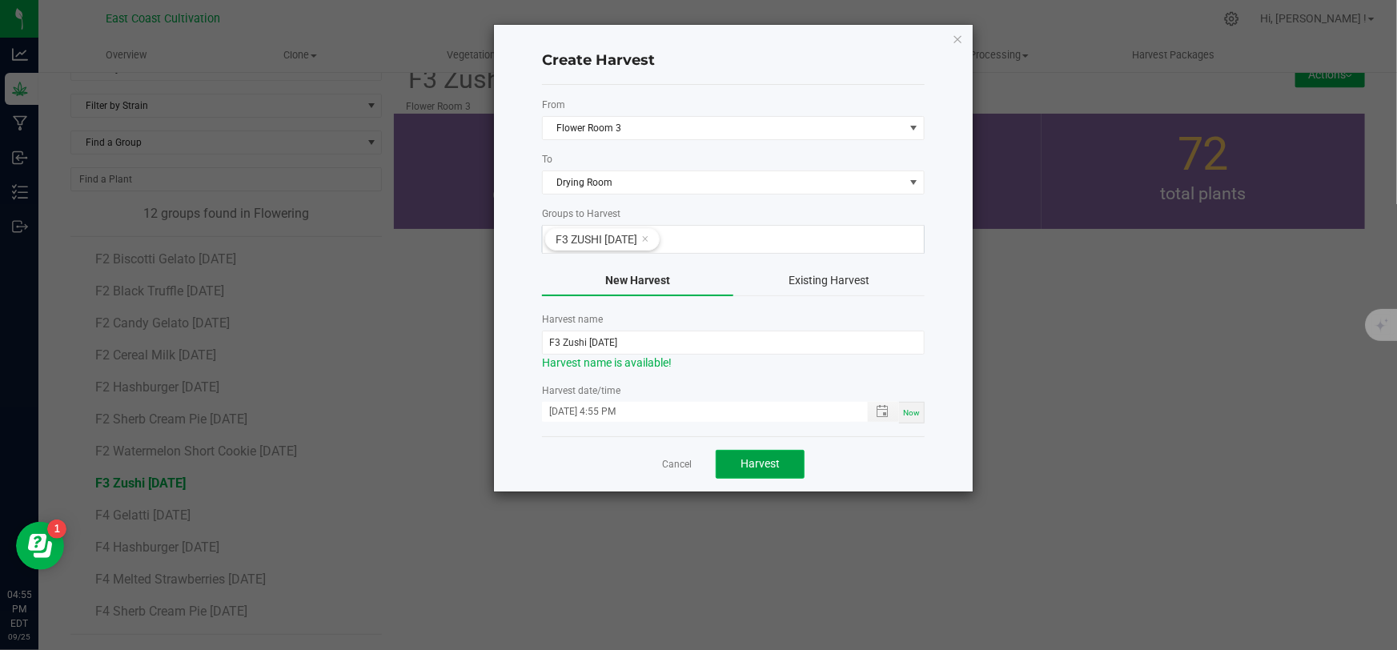
click at [743, 459] on span "Harvest" at bounding box center [760, 463] width 39 height 13
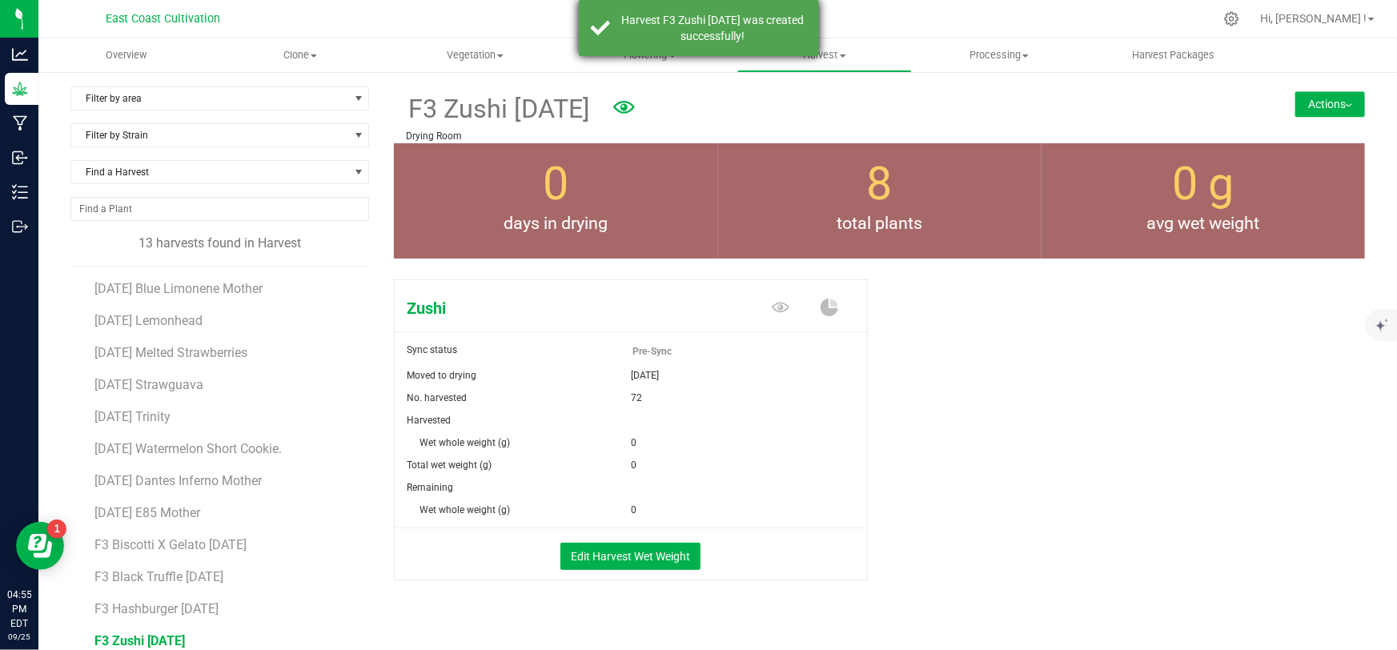
click at [800, 24] on div "Harvest F3 Zushi [DATE] was created successfully!" at bounding box center [713, 28] width 188 height 32
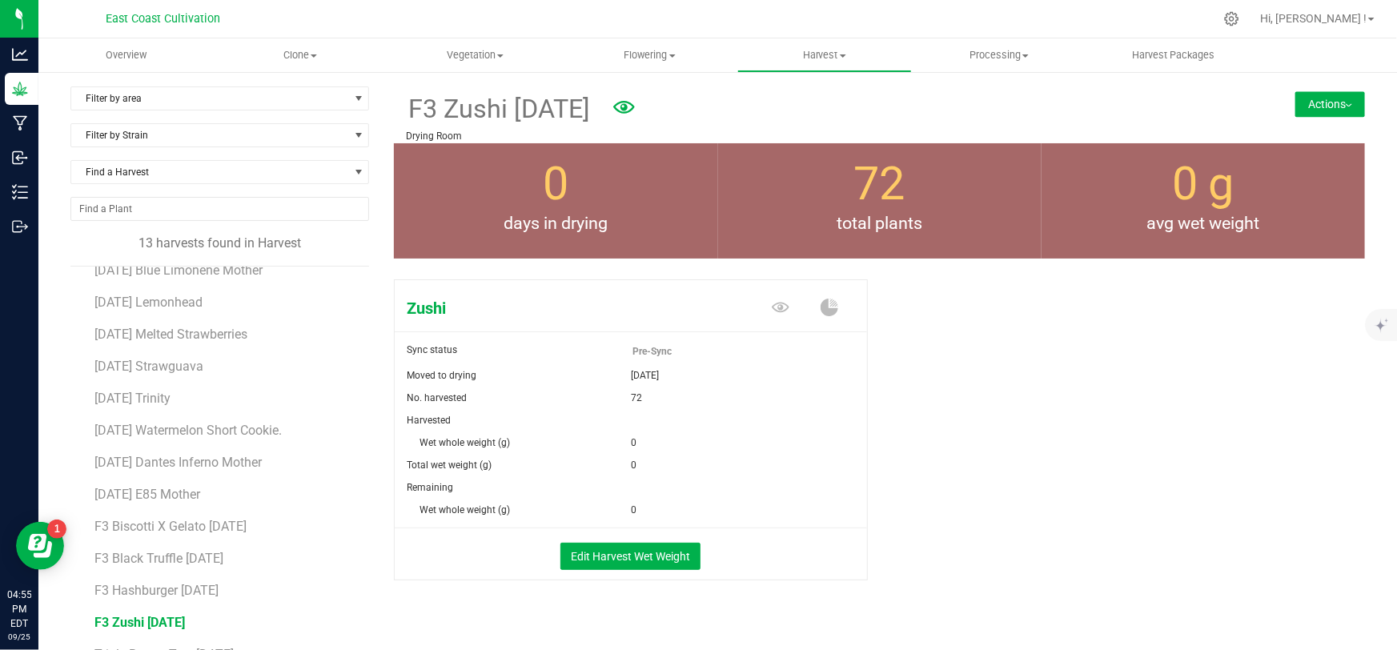
scroll to position [28, 0]
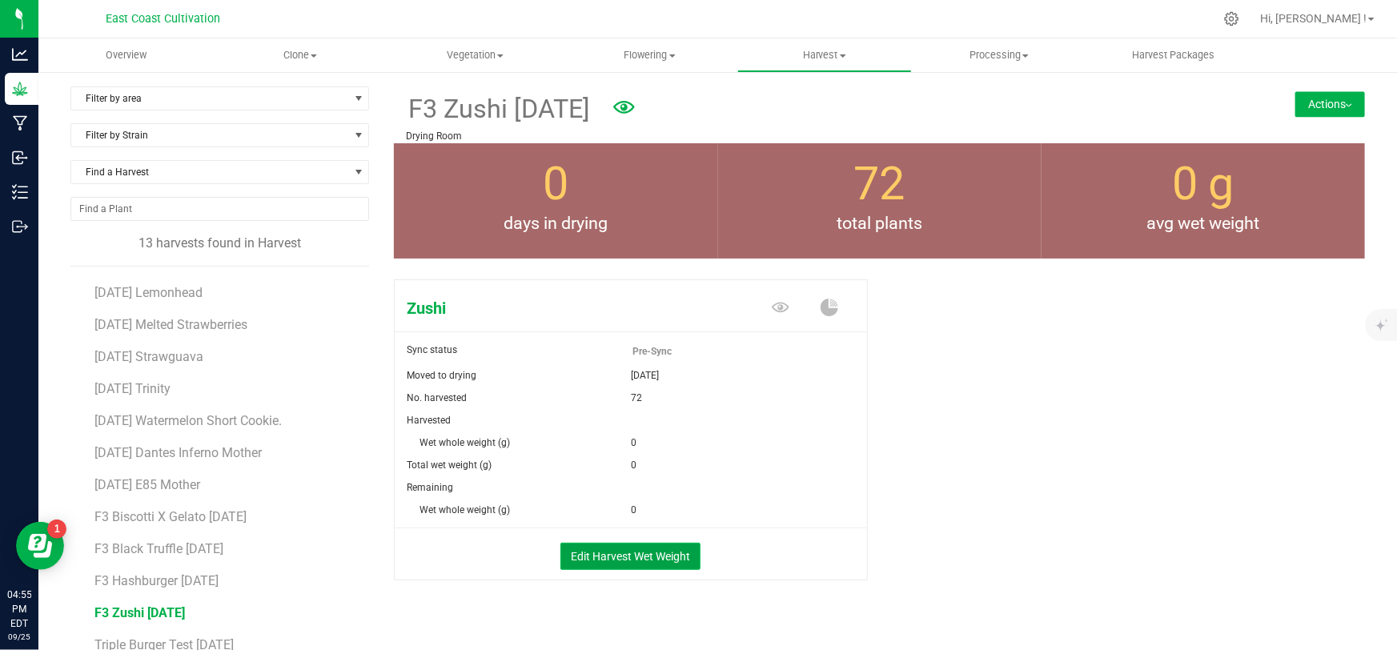
click at [592, 547] on button "Edit Harvest Wet Weight" at bounding box center [631, 556] width 140 height 27
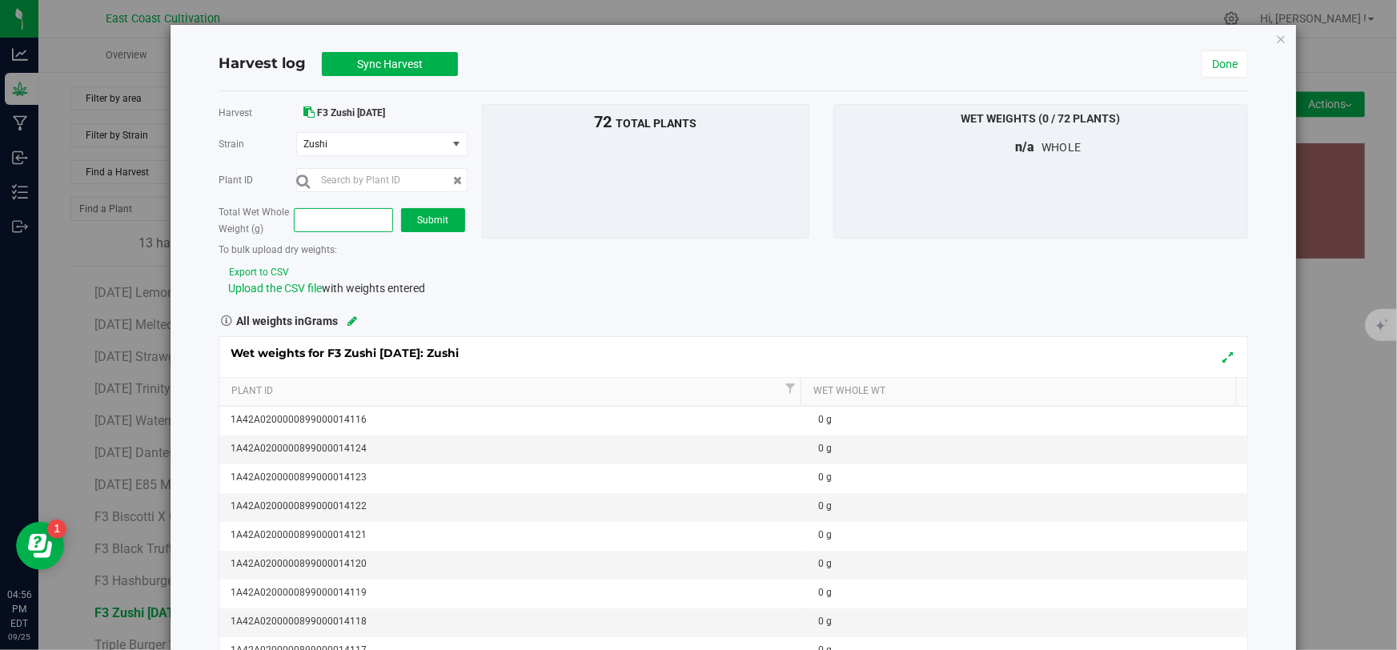
click at [345, 223] on span at bounding box center [343, 220] width 99 height 24
type input "50964"
type input "50,964.0000"
click at [442, 219] on span "Submit" at bounding box center [432, 220] width 31 height 11
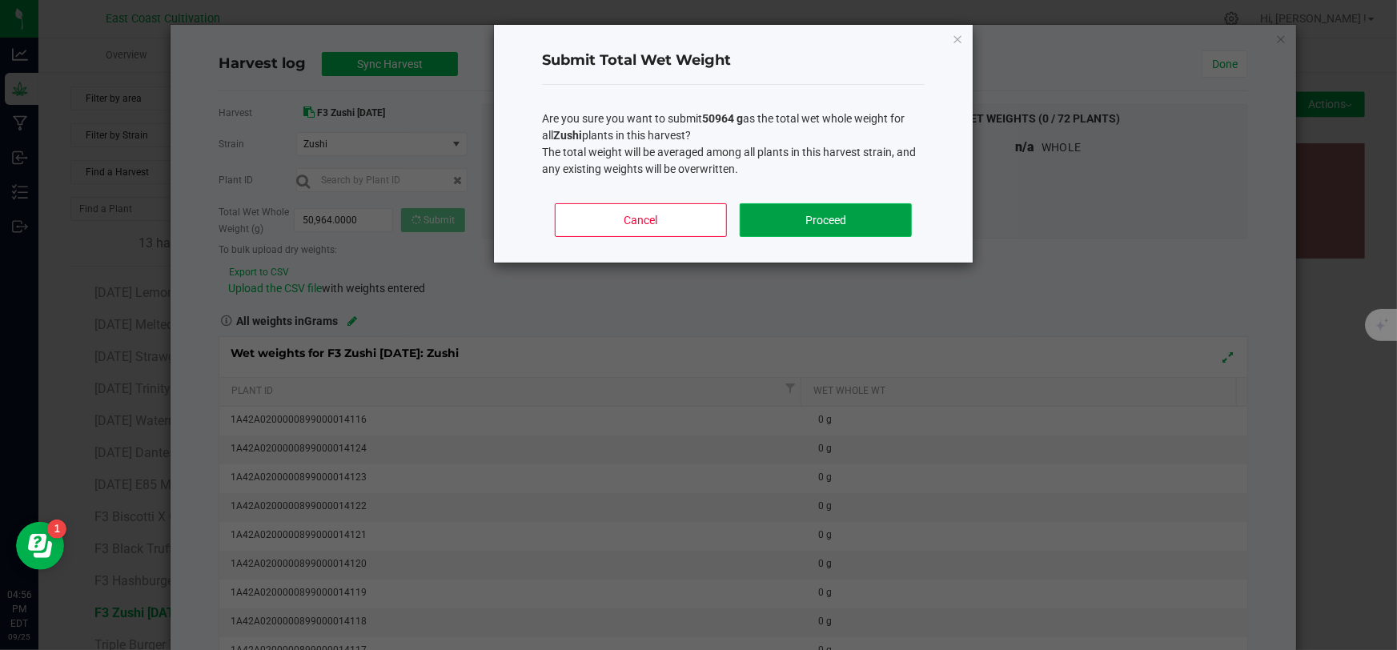
click at [793, 226] on button "Proceed" at bounding box center [826, 220] width 172 height 34
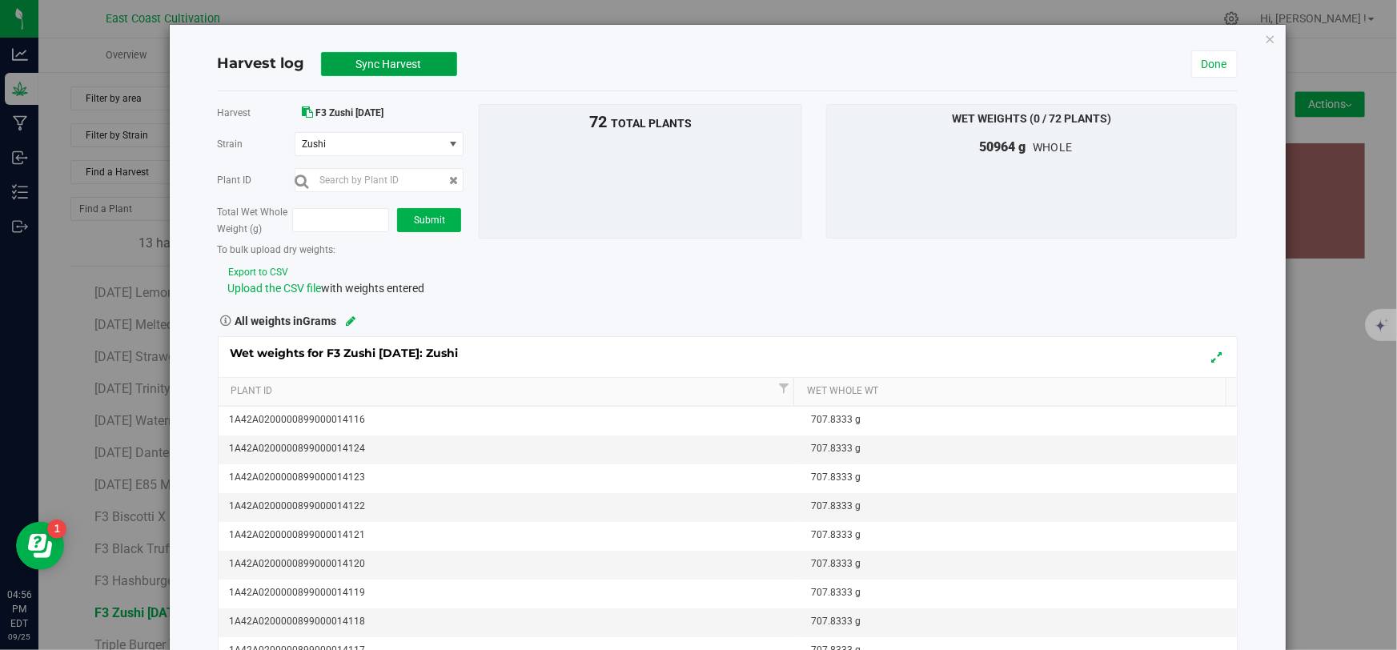
click at [387, 65] on span "Sync Harvest" at bounding box center [389, 64] width 66 height 13
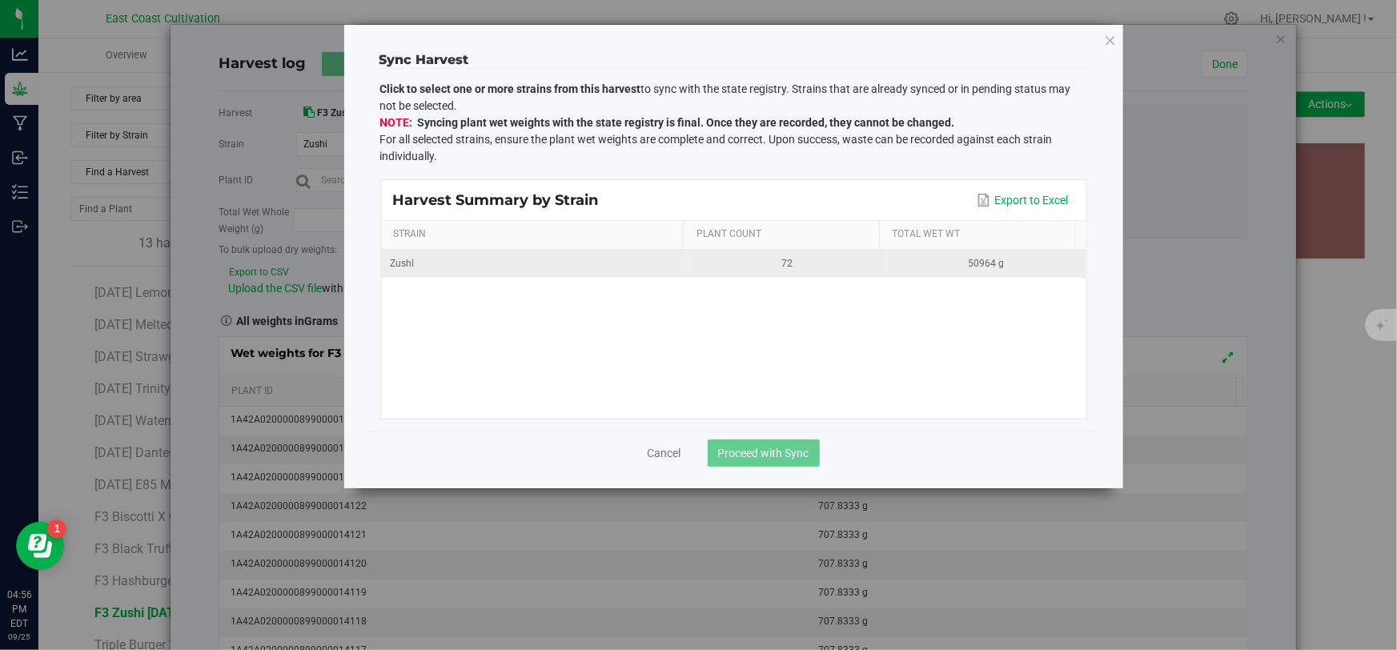
click at [716, 268] on div "72" at bounding box center [787, 263] width 179 height 15
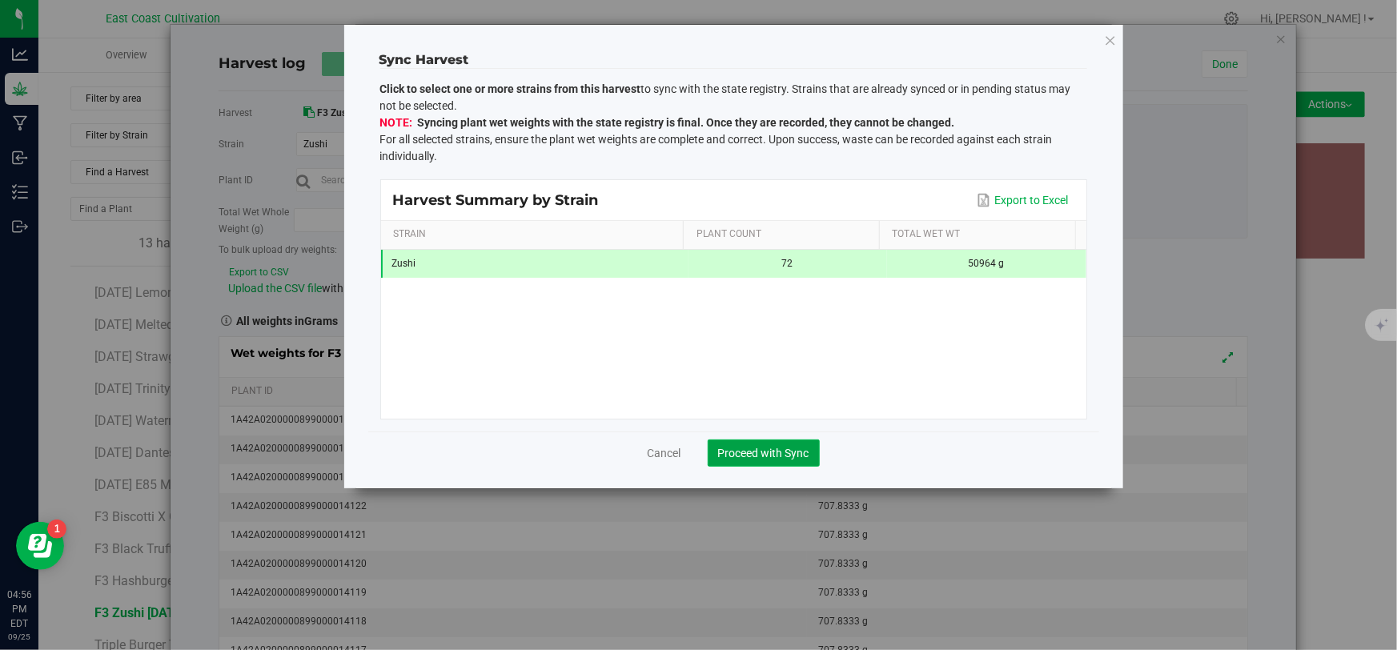
click at [774, 448] on span "Proceed with Sync" at bounding box center [763, 453] width 91 height 13
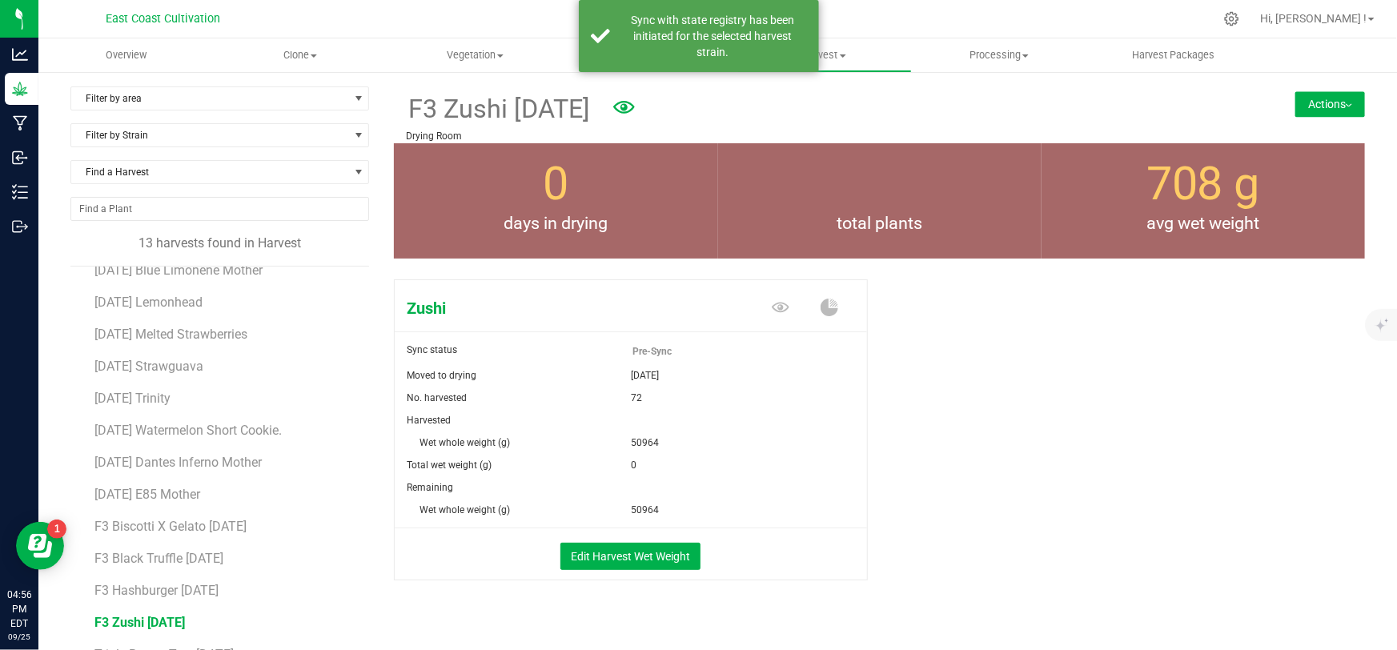
scroll to position [28, 0]
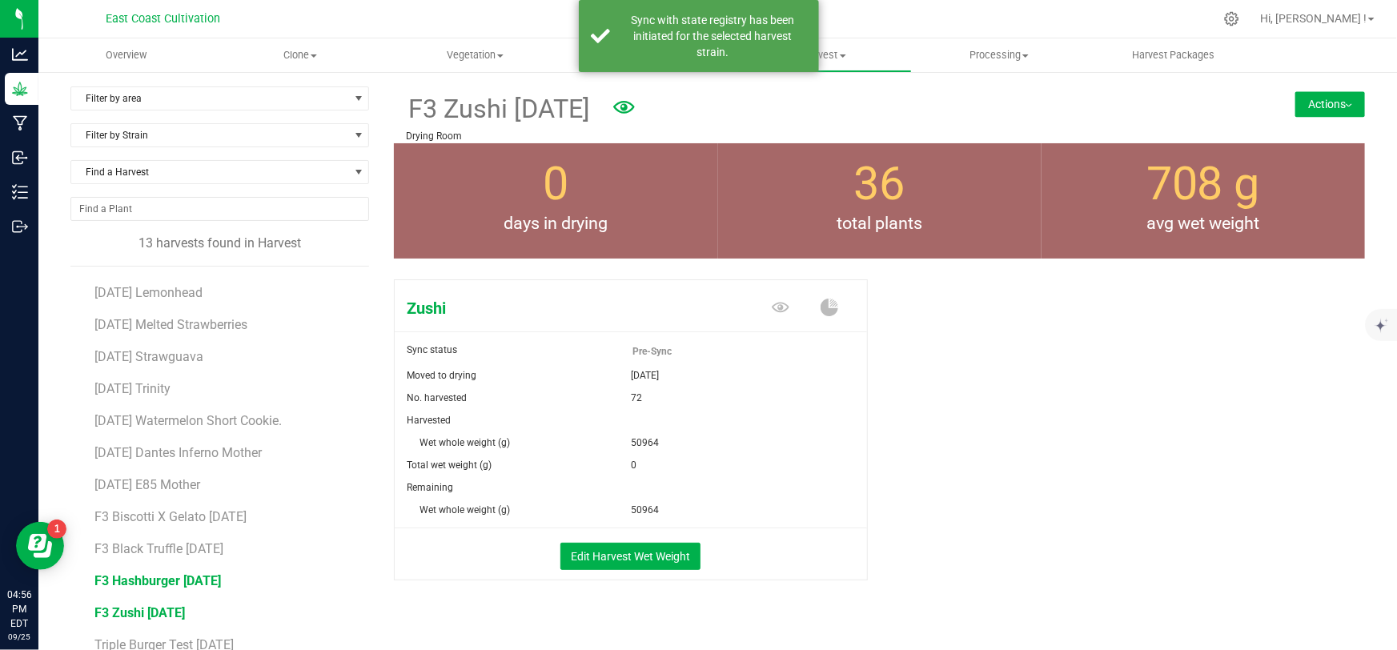
click at [191, 578] on span "F3 Hashburger [DATE]" at bounding box center [158, 580] width 127 height 15
click at [620, 552] on button "Edit Harvest Wet Weight" at bounding box center [631, 556] width 140 height 27
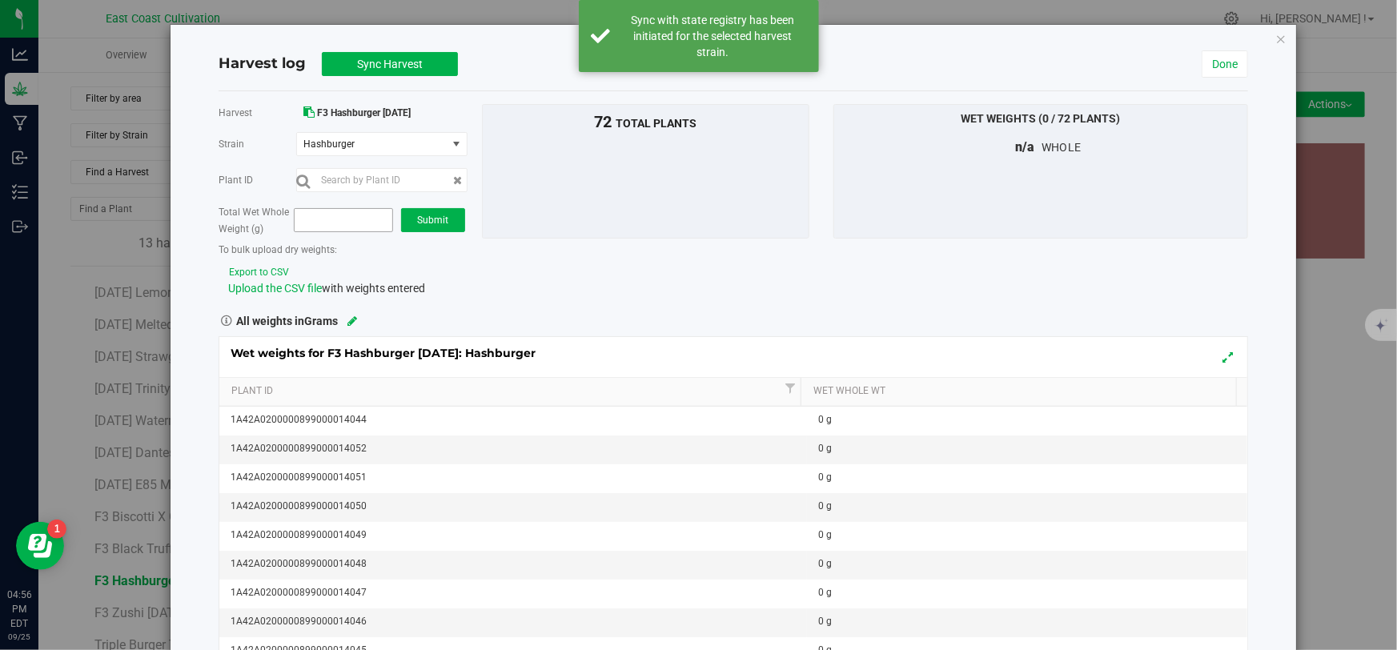
click at [325, 215] on span at bounding box center [343, 220] width 99 height 24
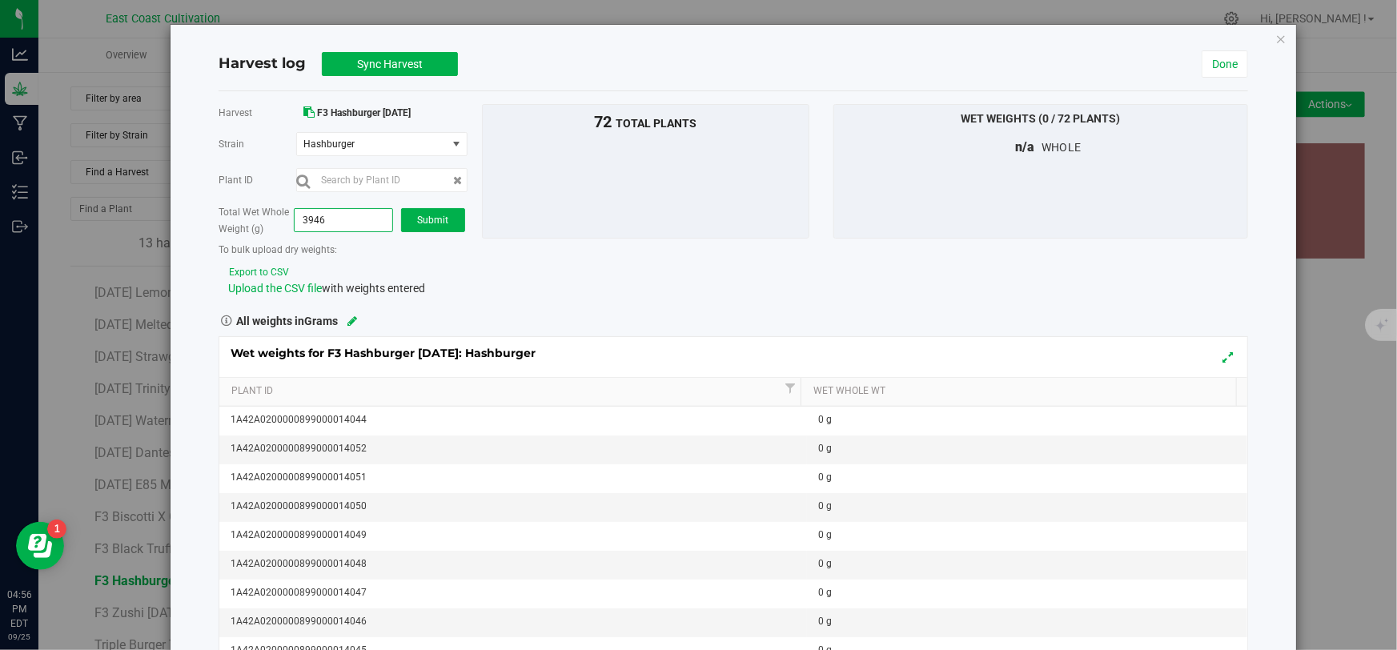
type input "39468"
type input "39,468.0000"
click at [439, 221] on span "Submit" at bounding box center [432, 220] width 31 height 11
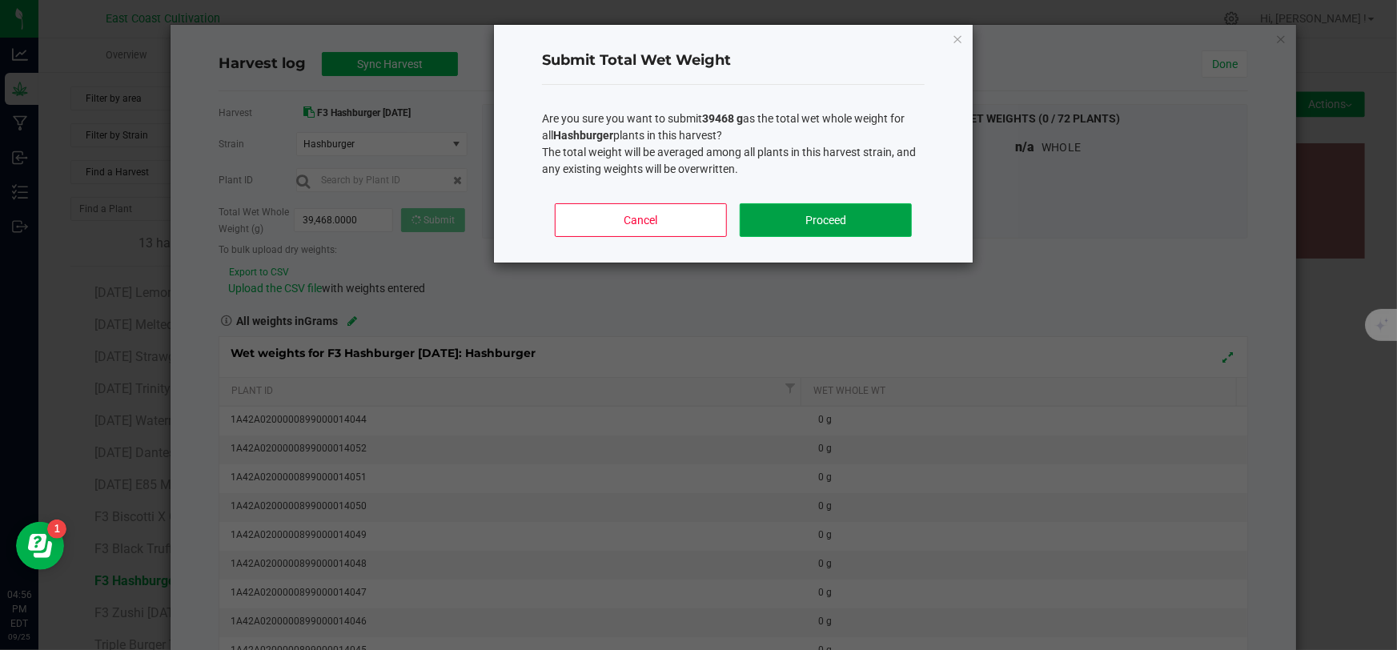
click at [842, 223] on button "Proceed" at bounding box center [826, 220] width 172 height 34
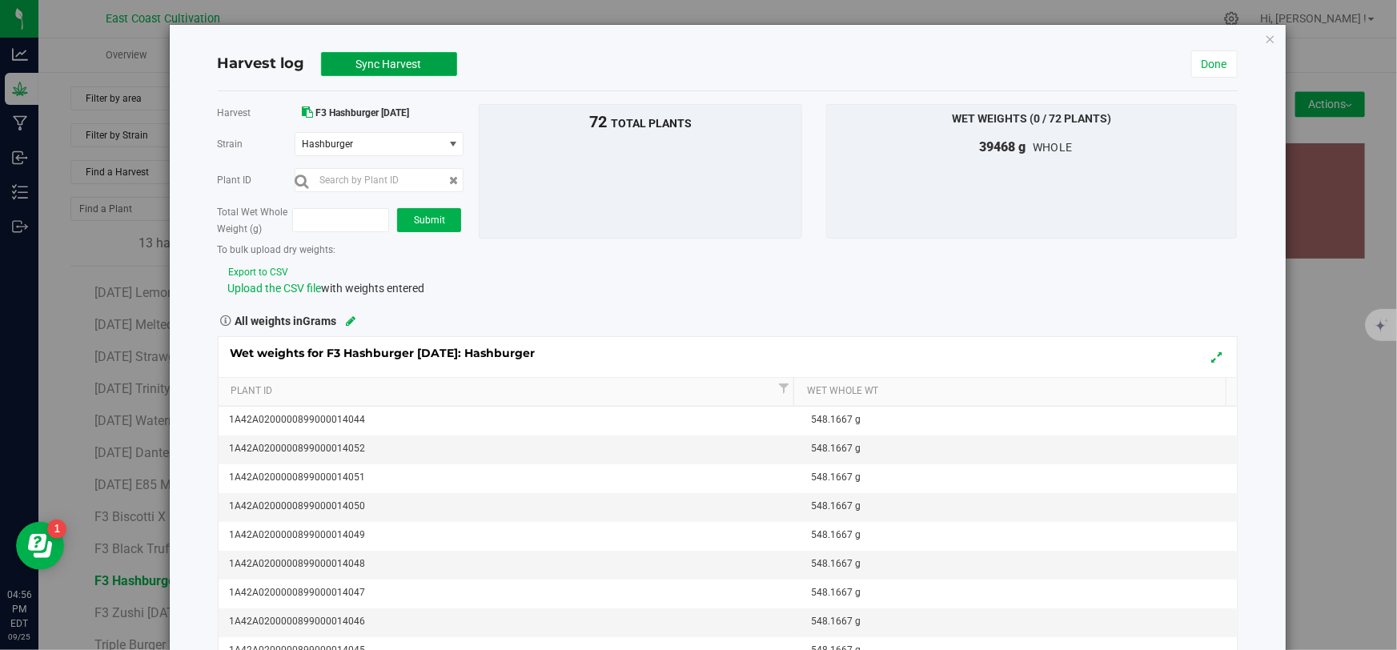
click at [418, 64] on span "Sync Harvest" at bounding box center [389, 64] width 66 height 13
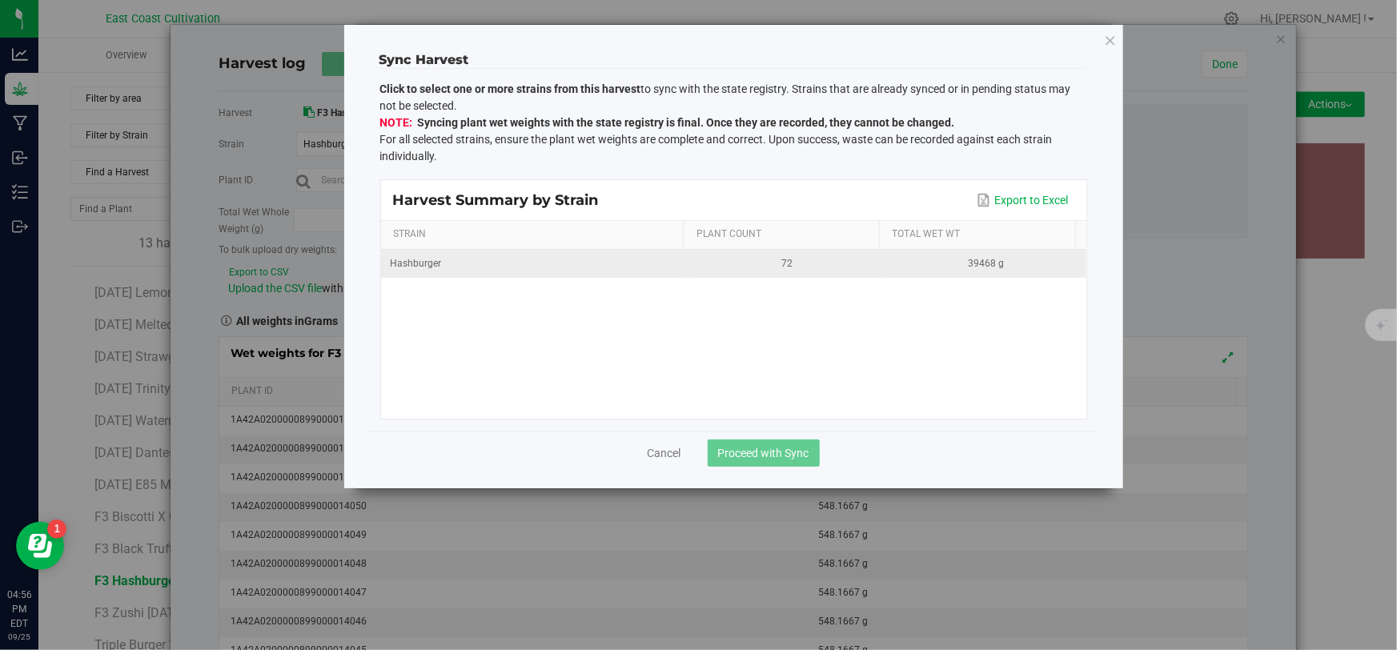
click at [738, 260] on div "72" at bounding box center [787, 263] width 179 height 15
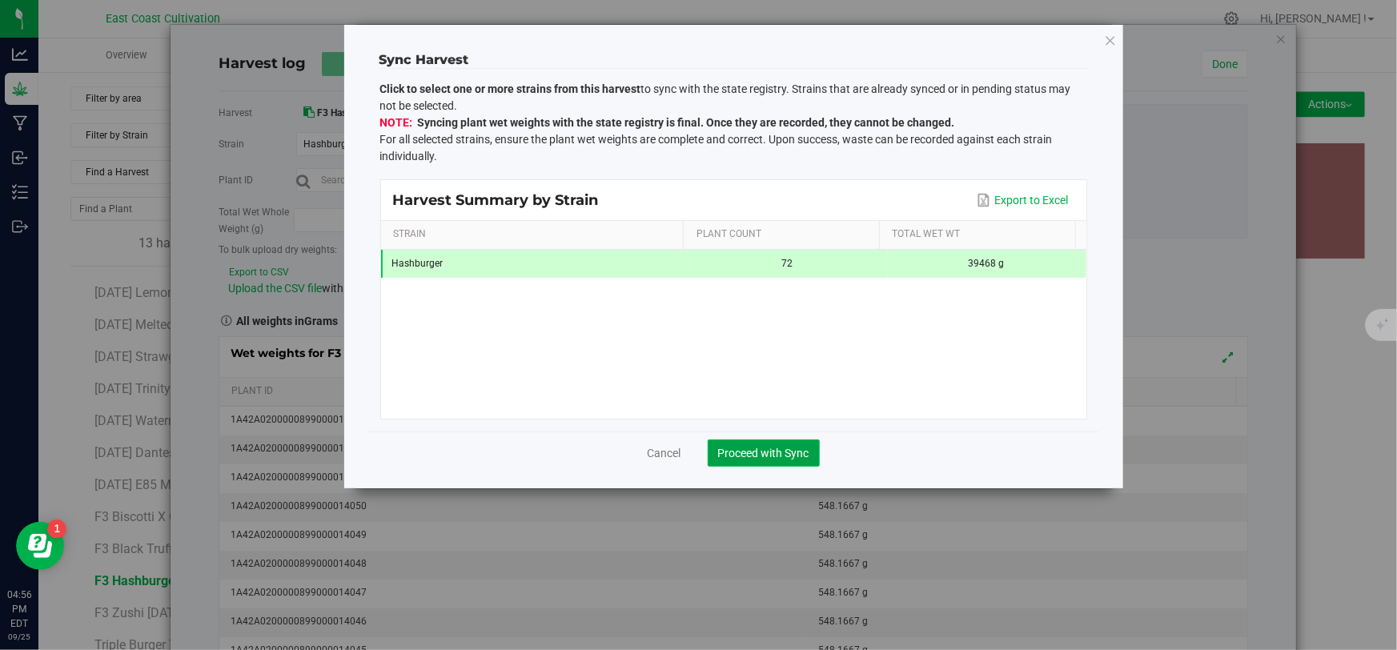
click at [776, 448] on span "Proceed with Sync" at bounding box center [763, 453] width 91 height 13
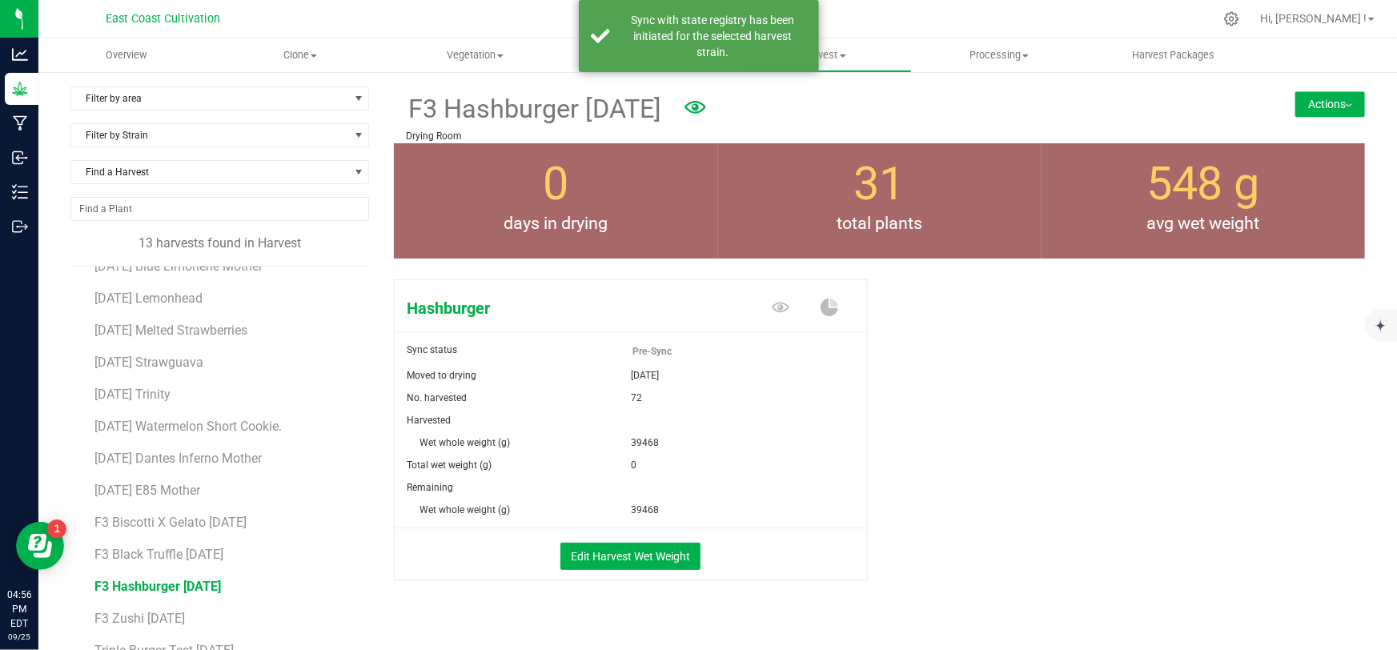
scroll to position [28, 0]
click at [159, 546] on span "F3 Black Truffle [DATE]" at bounding box center [161, 548] width 132 height 15
click at [658, 554] on button "Edit Harvest Wet Weight" at bounding box center [631, 556] width 140 height 27
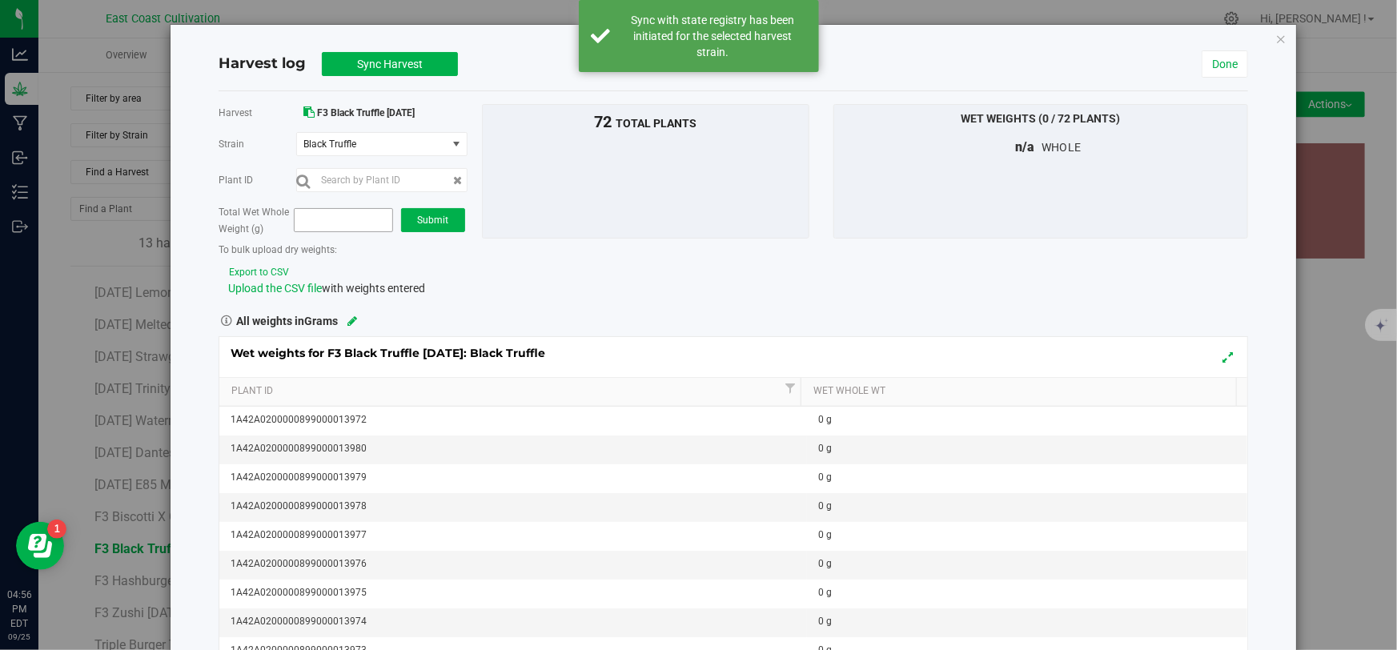
click at [354, 225] on span at bounding box center [343, 220] width 99 height 24
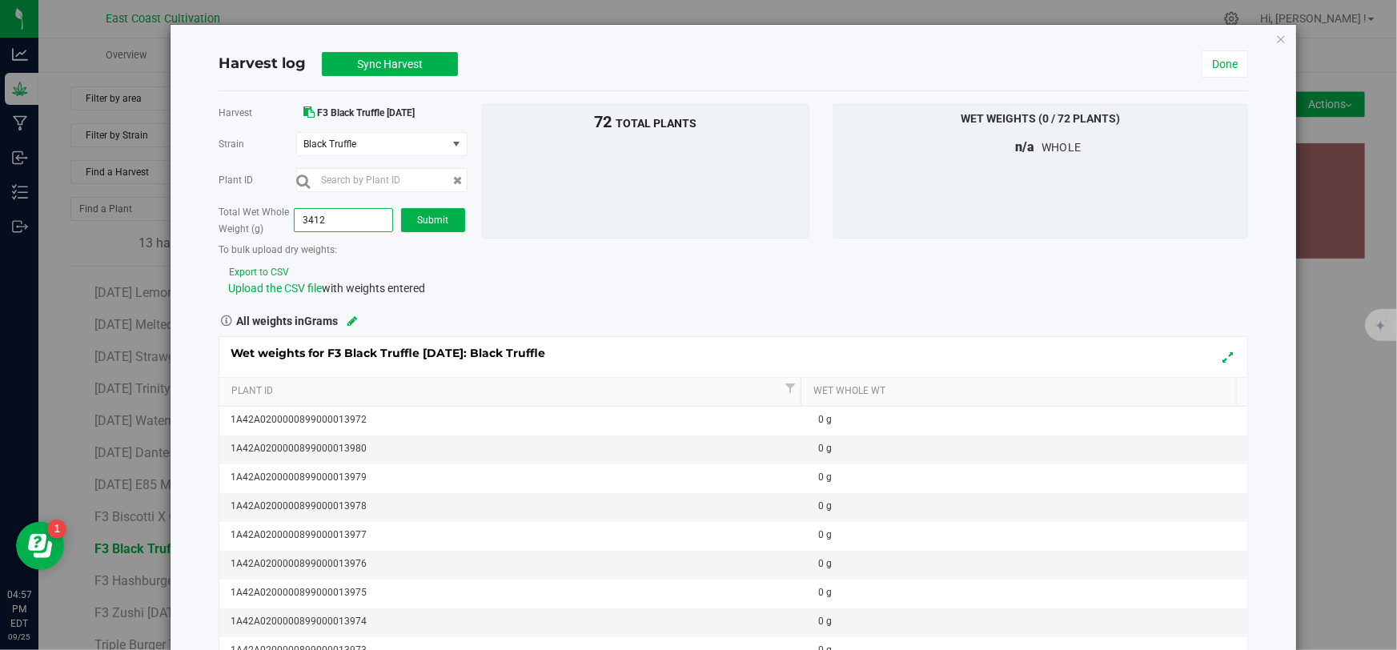
type input "34129"
type input "34,129.0000"
click at [431, 216] on span "Submit" at bounding box center [432, 220] width 31 height 11
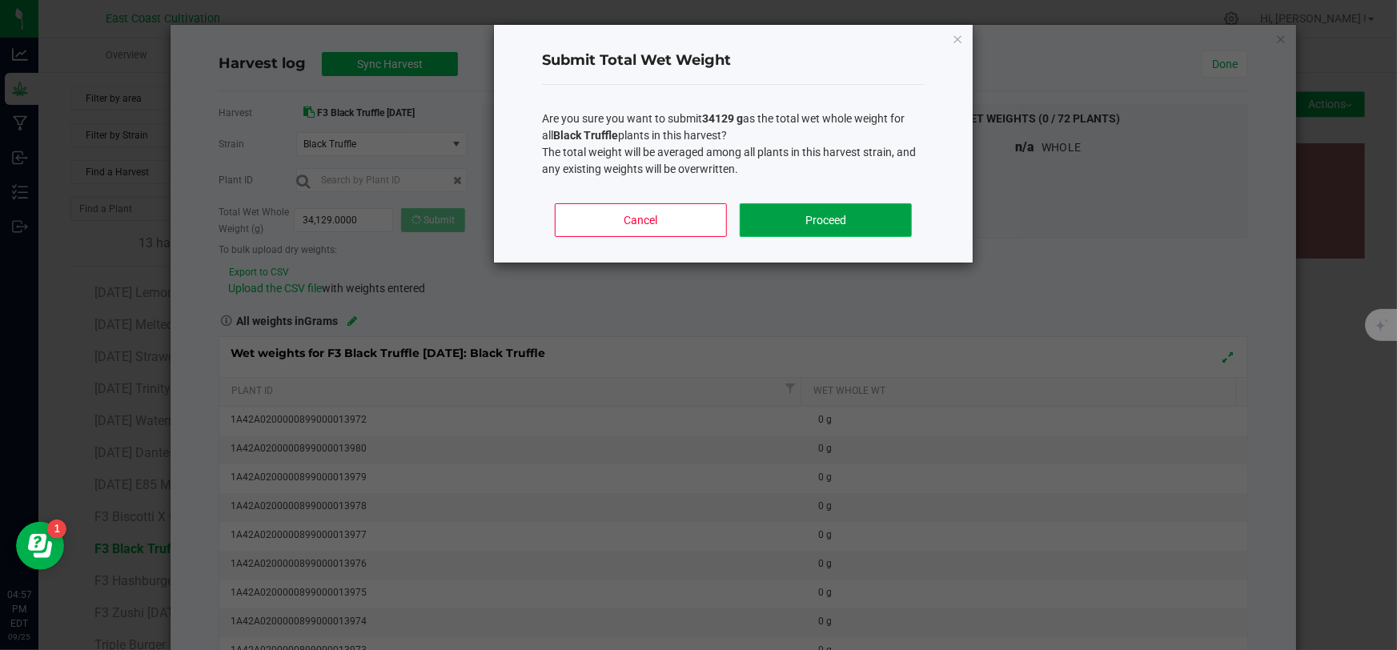
click at [838, 211] on button "Proceed" at bounding box center [826, 220] width 172 height 34
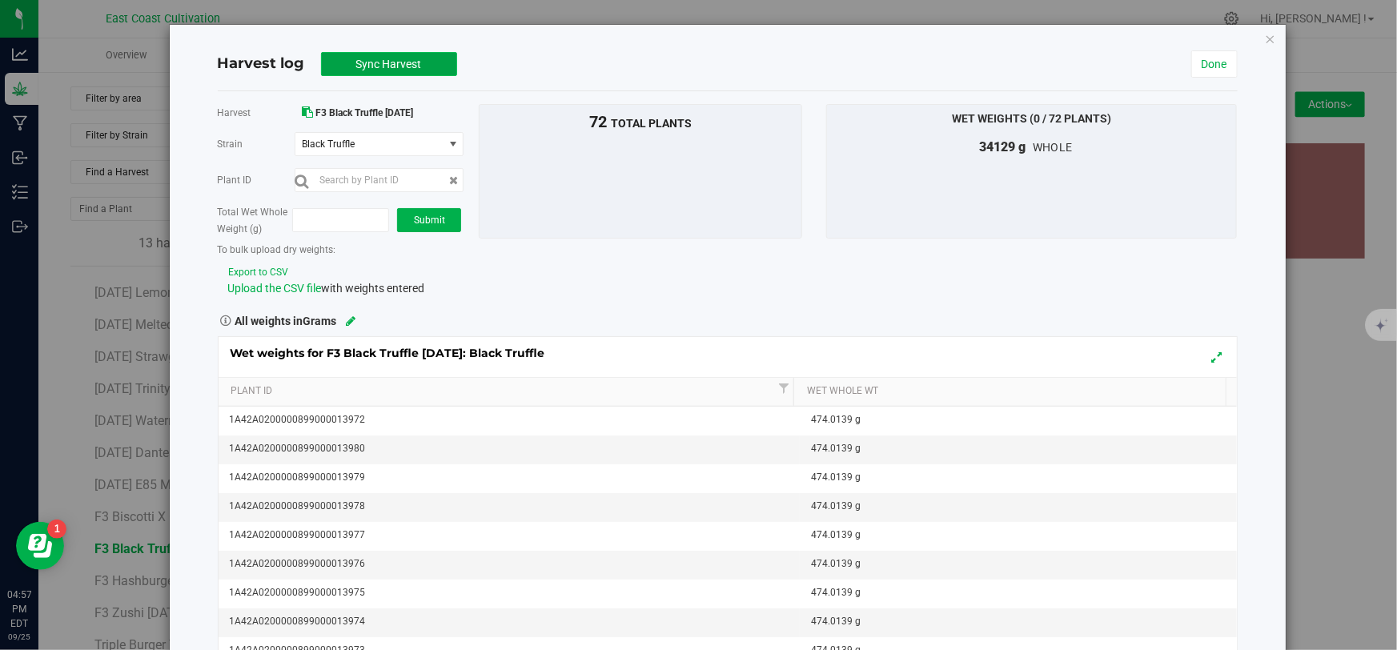
click at [385, 61] on span "Sync Harvest" at bounding box center [389, 64] width 66 height 13
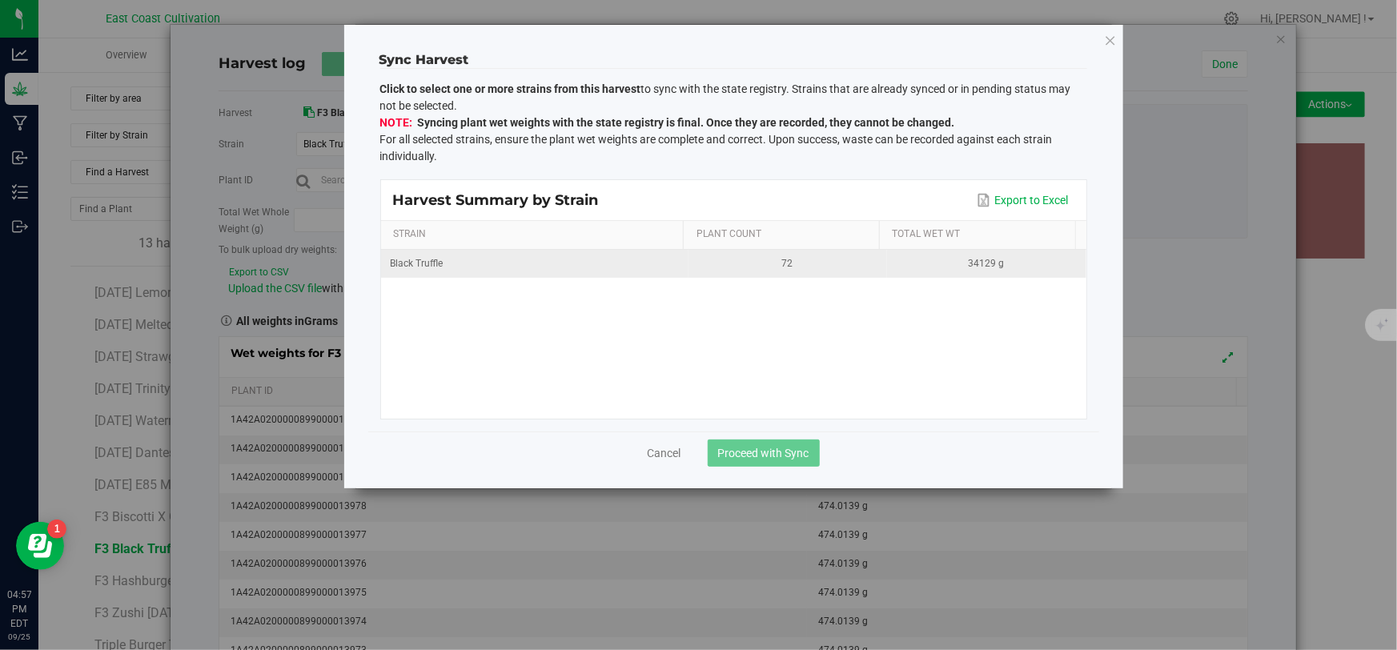
click at [541, 272] on td "Black Truffle" at bounding box center [535, 264] width 308 height 28
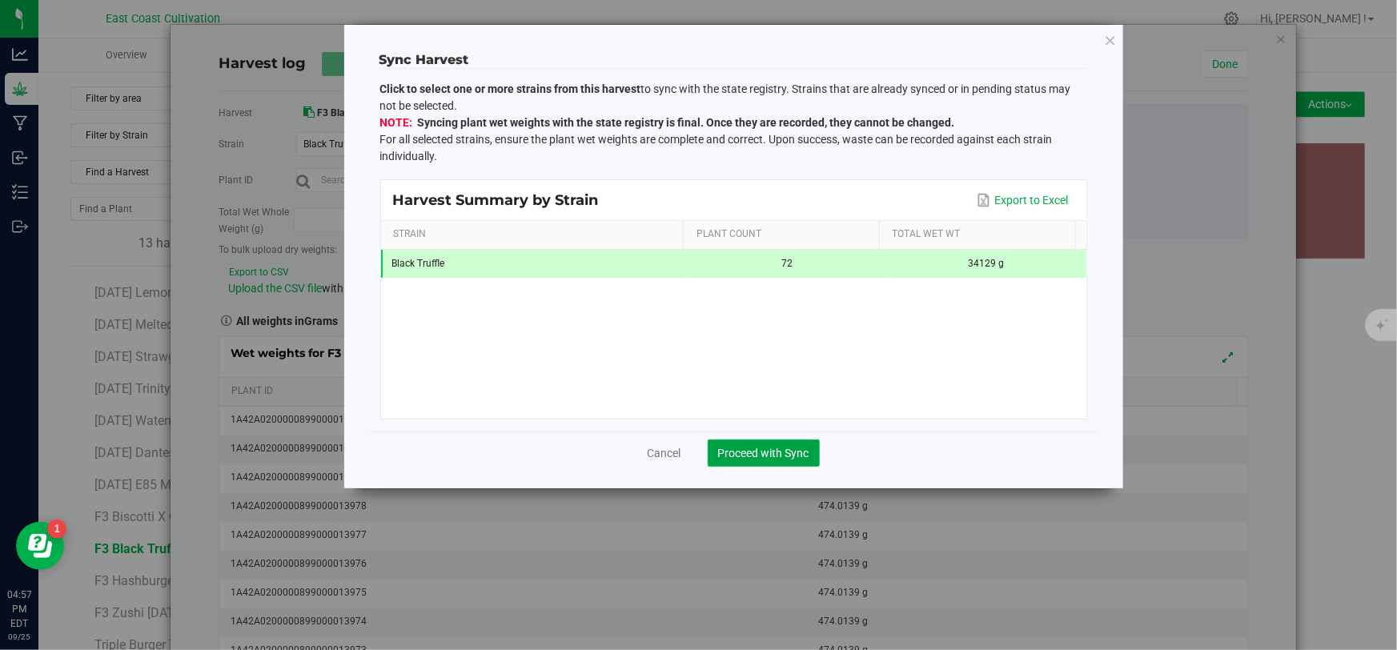
click at [784, 452] on span "Proceed with Sync" at bounding box center [763, 453] width 91 height 13
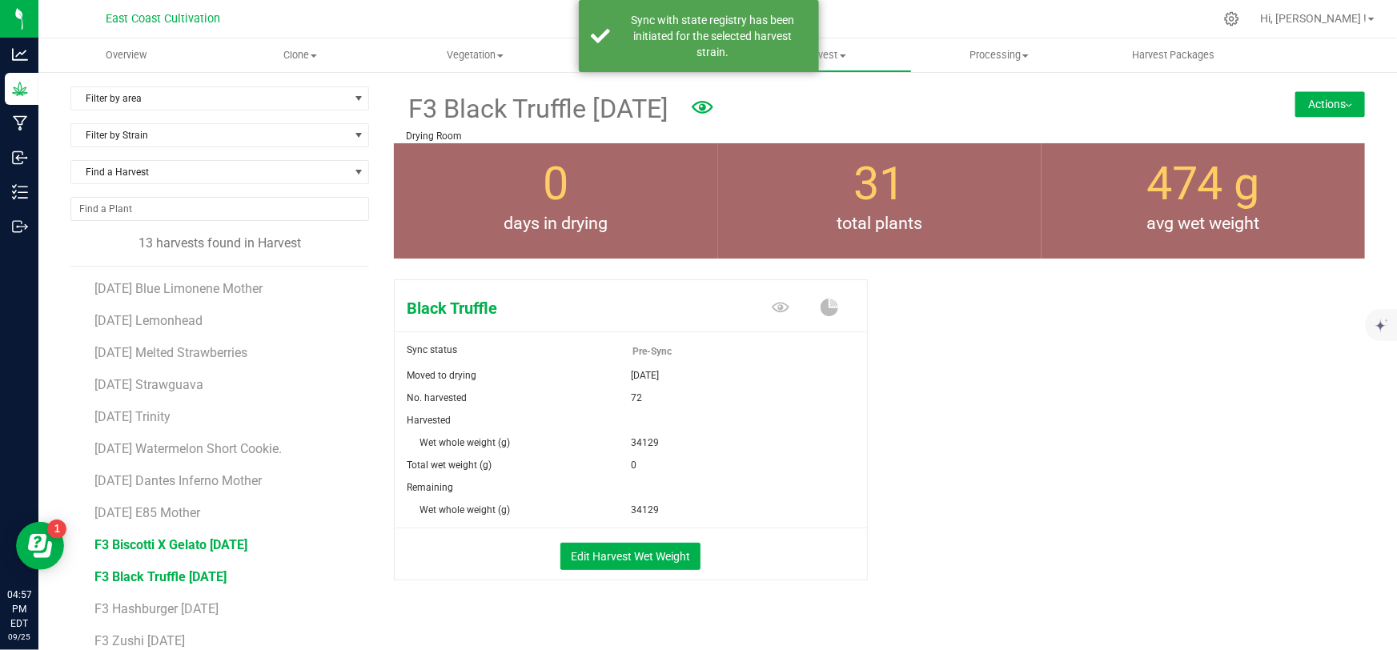
click at [171, 543] on span "F3 Biscotti X Gelato [DATE]" at bounding box center [171, 544] width 153 height 15
click at [569, 553] on button "Edit Harvest Wet Weight" at bounding box center [631, 556] width 140 height 27
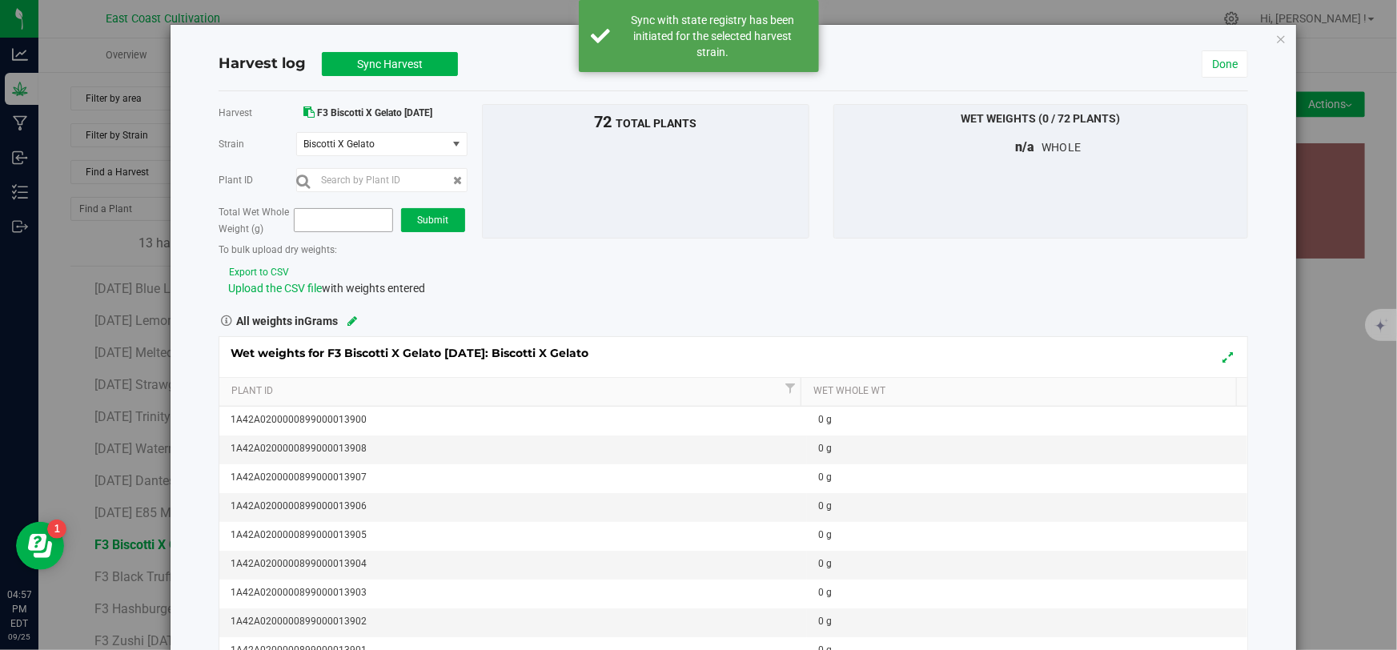
click at [340, 223] on span at bounding box center [343, 220] width 99 height 24
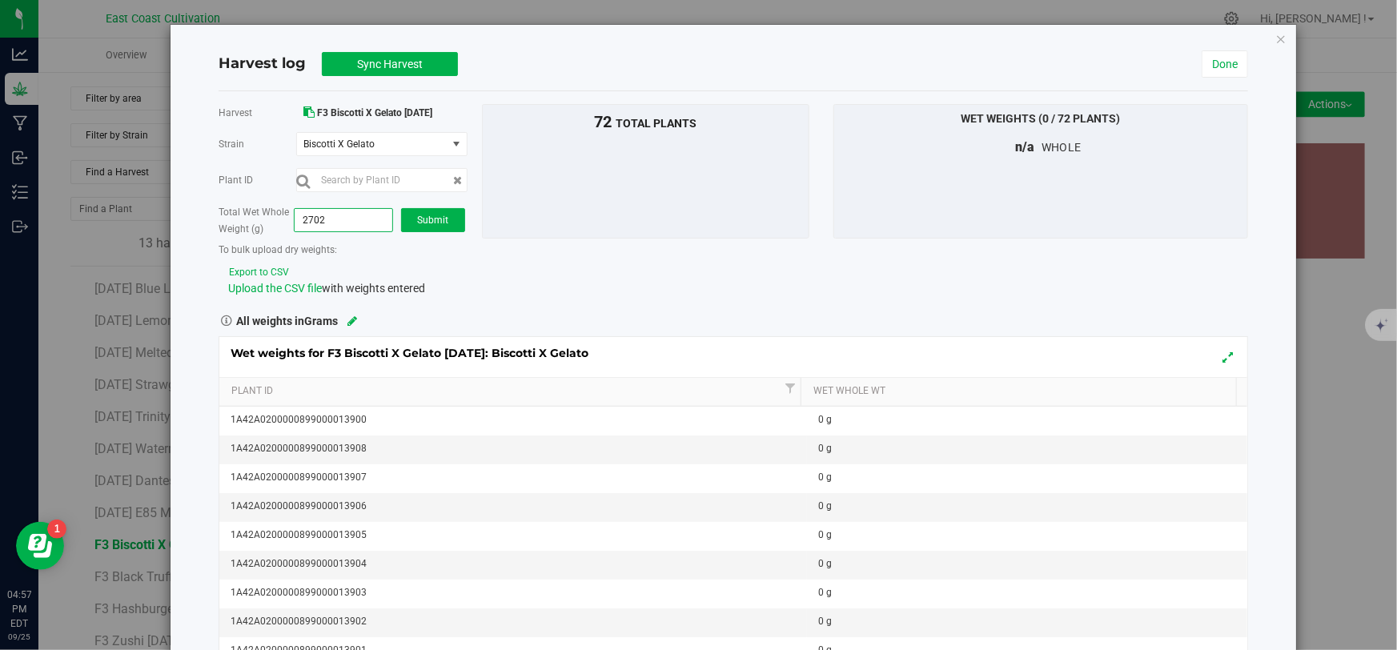
type input "27029"
type input "27,029.0000"
click at [428, 223] on span "Submit" at bounding box center [432, 220] width 31 height 11
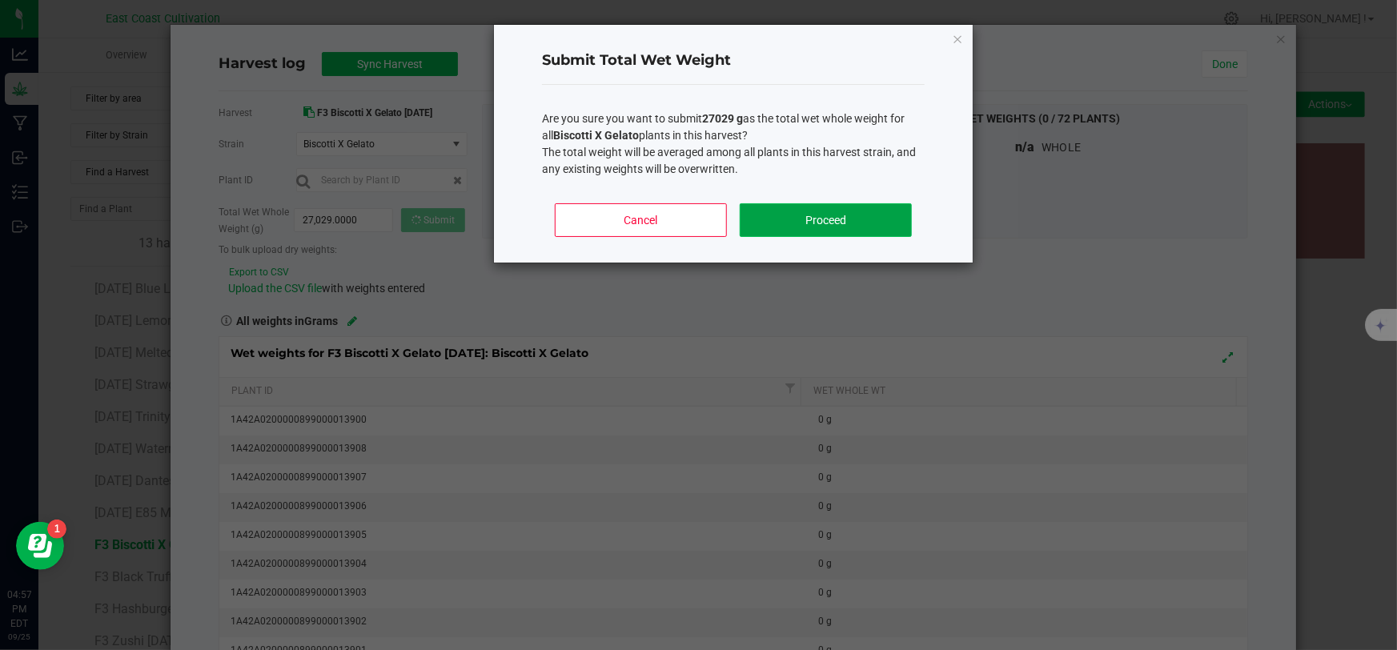
click at [852, 221] on button "Proceed" at bounding box center [826, 220] width 172 height 34
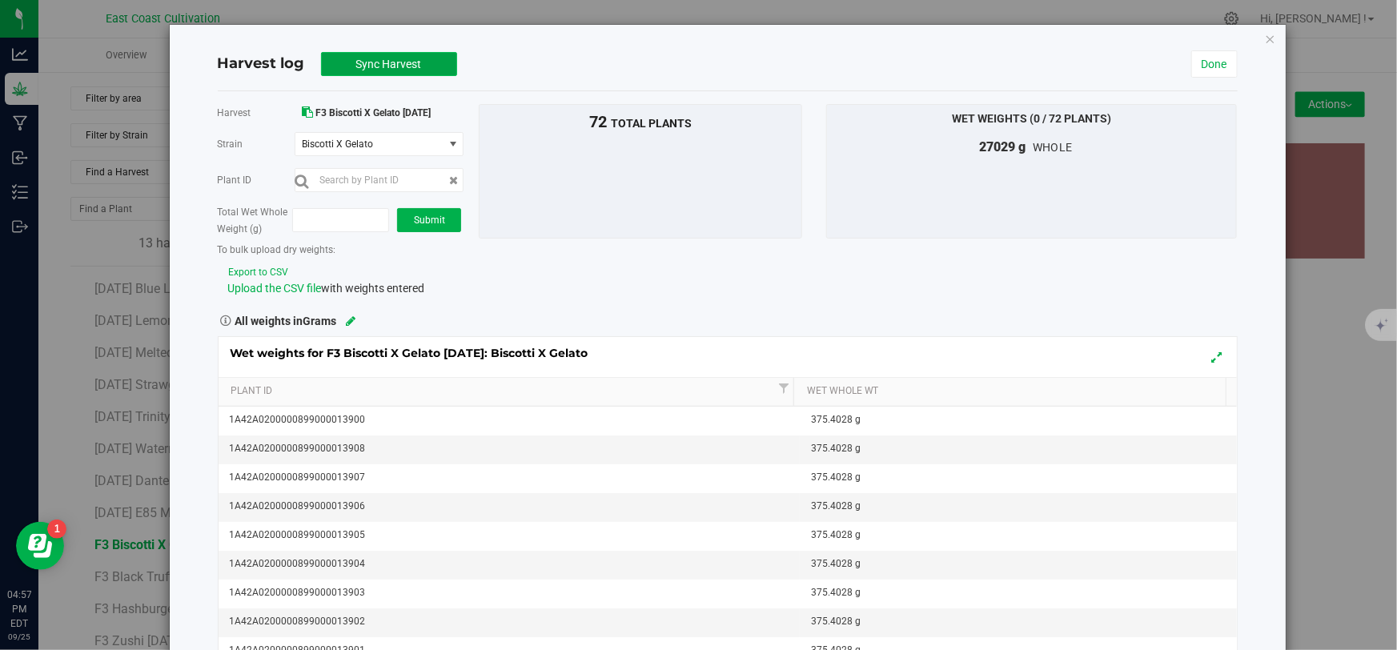
click at [377, 63] on span "Sync Harvest" at bounding box center [389, 64] width 66 height 13
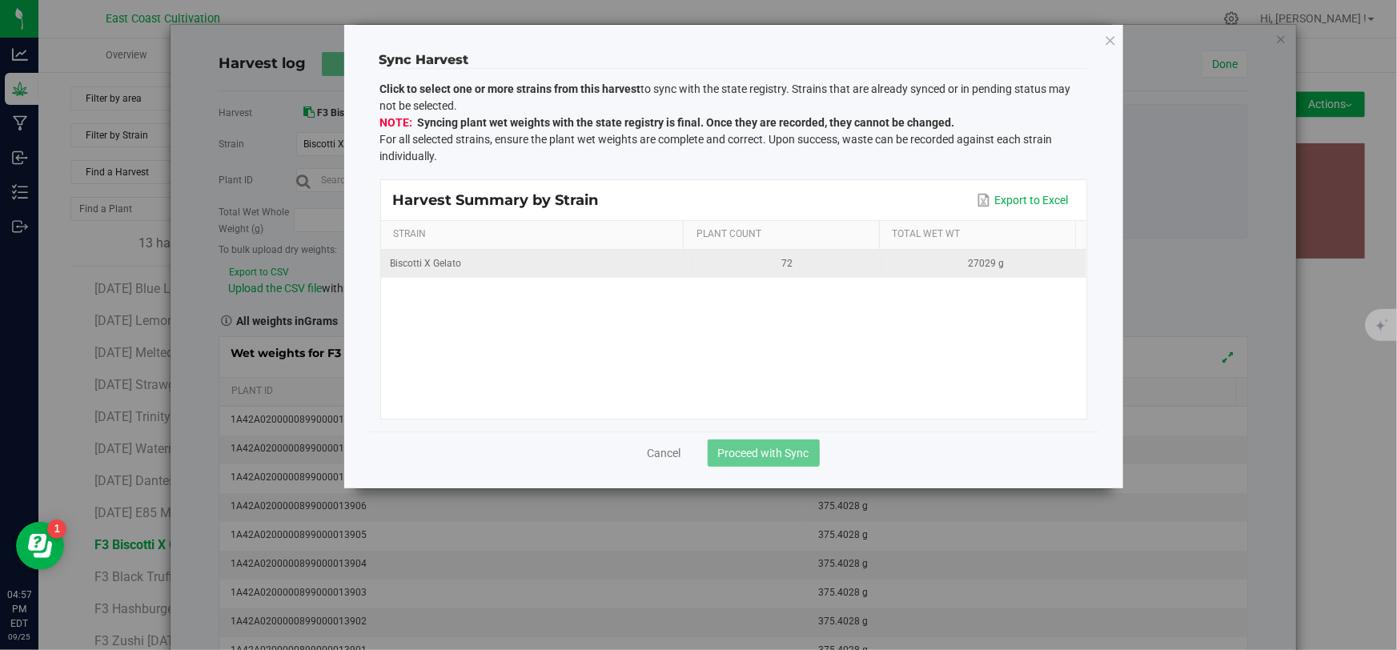
drag, startPoint x: 738, startPoint y: 263, endPoint x: 748, endPoint y: 272, distance: 14.2
click at [738, 263] on div "72" at bounding box center [787, 263] width 179 height 15
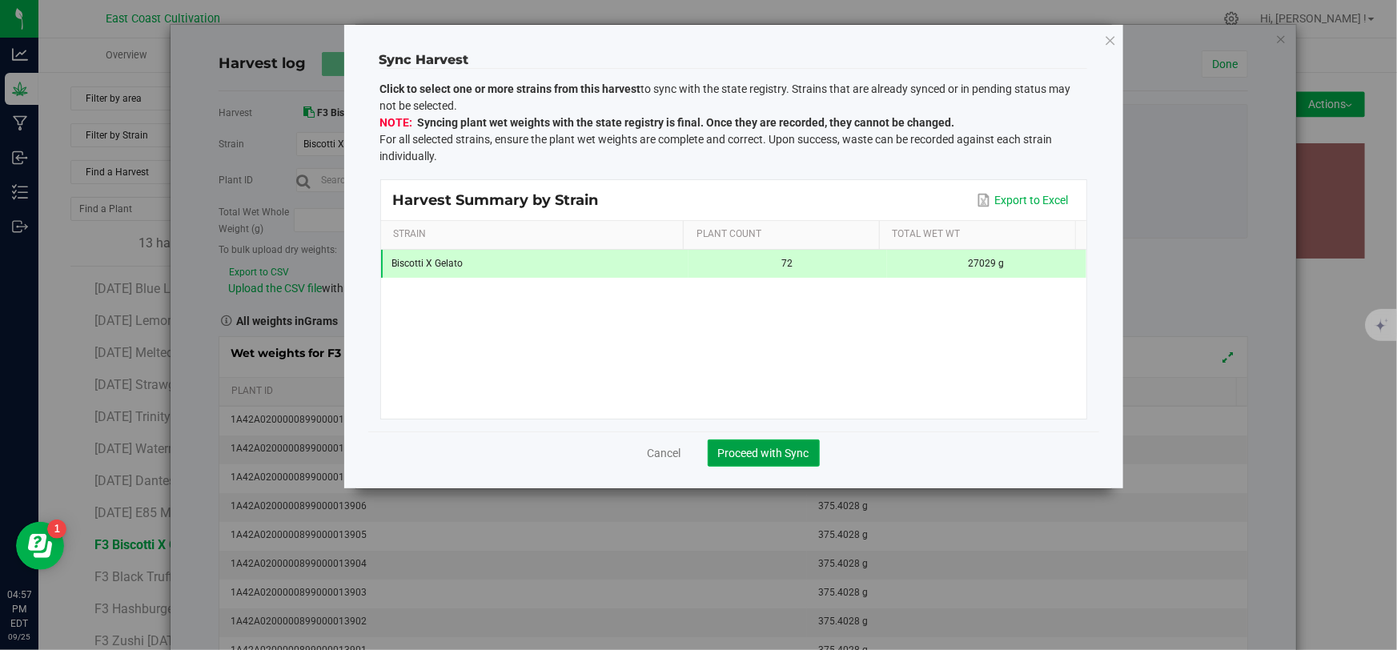
click at [784, 452] on span "Proceed with Sync" at bounding box center [763, 453] width 91 height 13
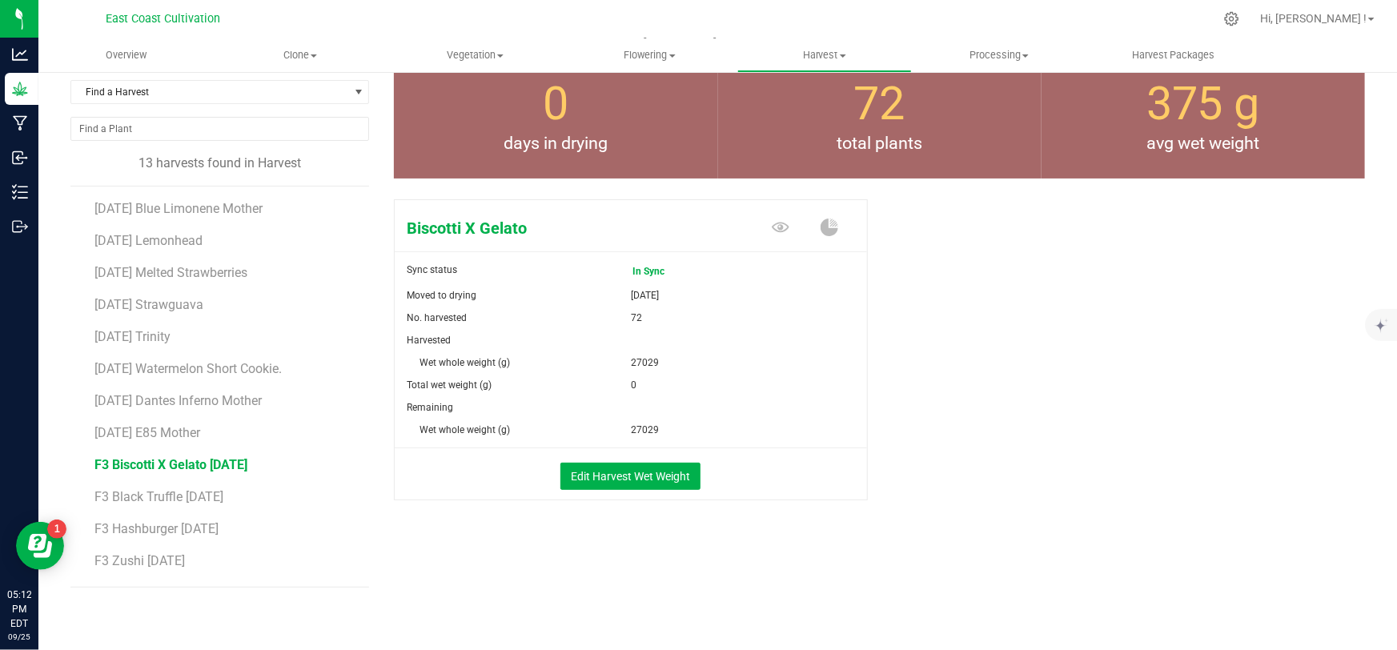
scroll to position [81, 0]
